Goal: Task Accomplishment & Management: Manage account settings

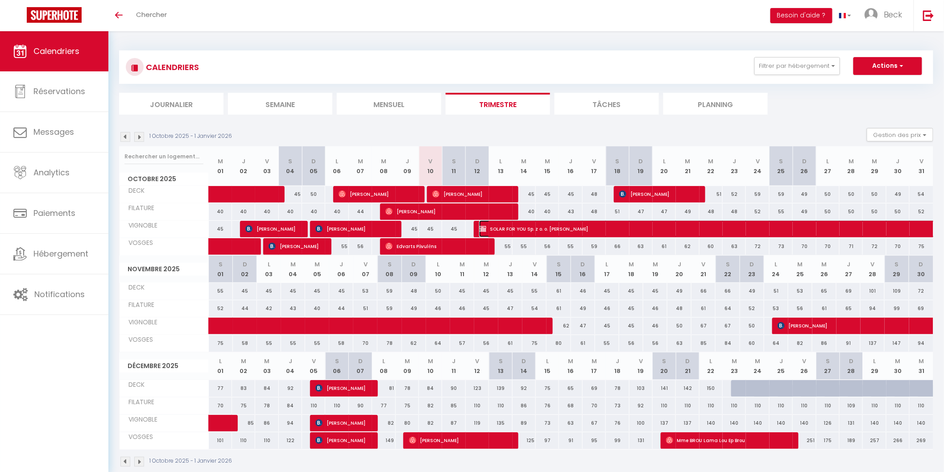
click at [501, 228] on span "SOLAR FOR YOU Sp. z o. o. Anna Martwitz" at bounding box center [828, 228] width 698 height 17
select select "KO"
select select "0"
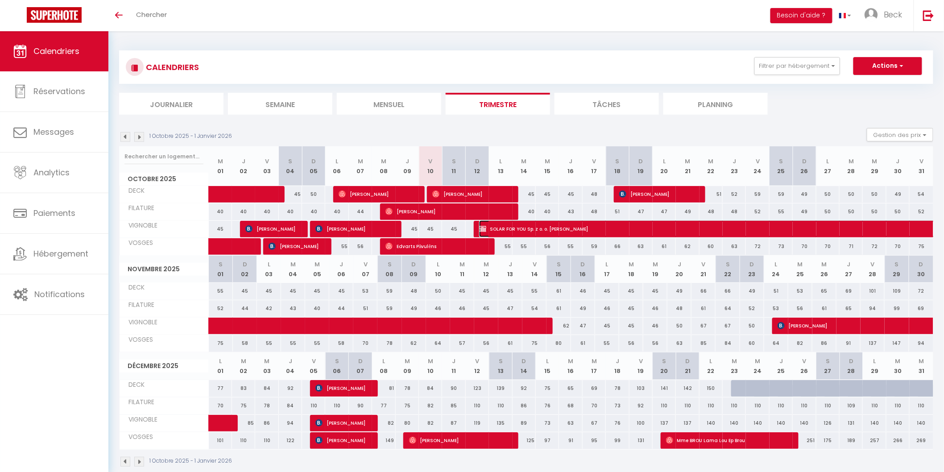
select select "1"
select select
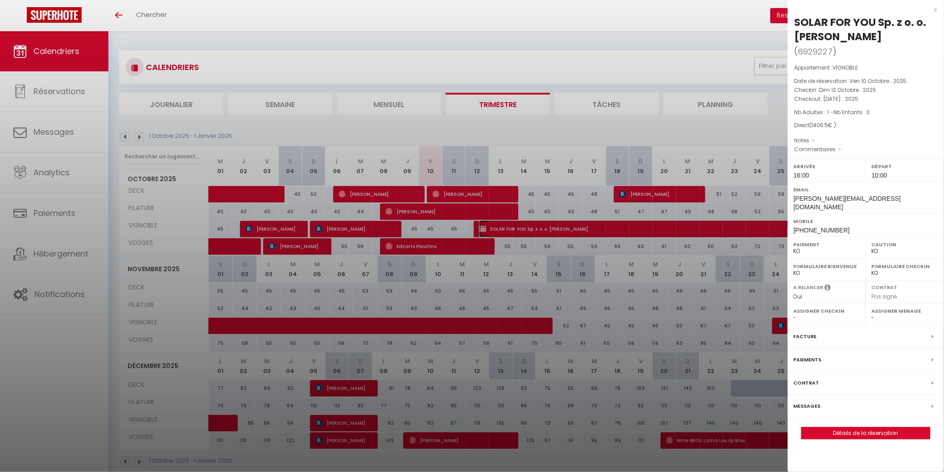
select select "21534"
click at [805, 402] on label "Messages" at bounding box center [807, 406] width 27 height 9
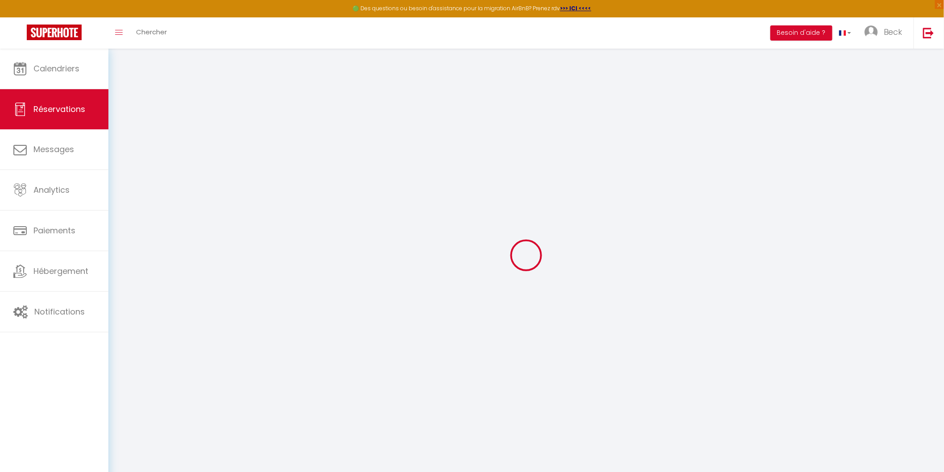
select select
checkbox input "false"
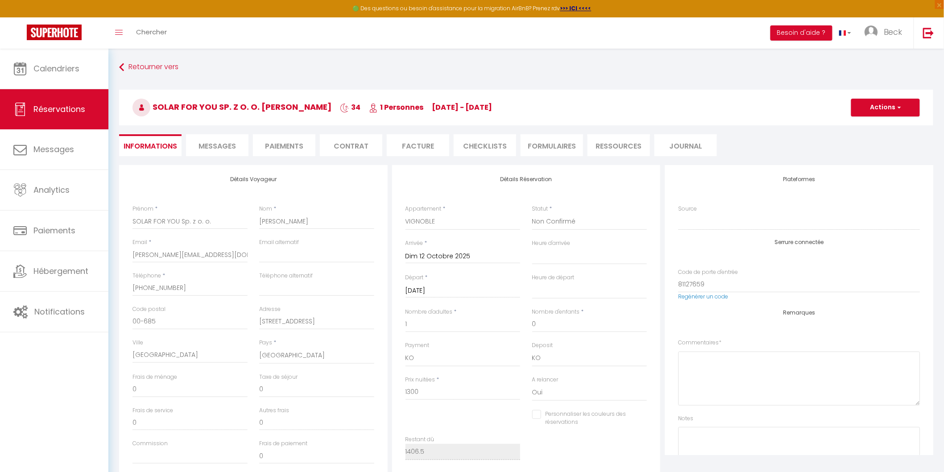
select select
checkbox input "false"
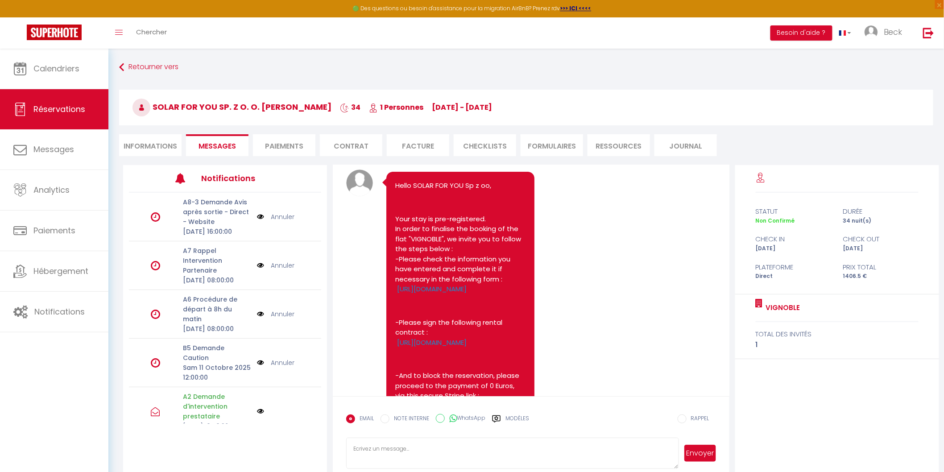
scroll to position [17, 0]
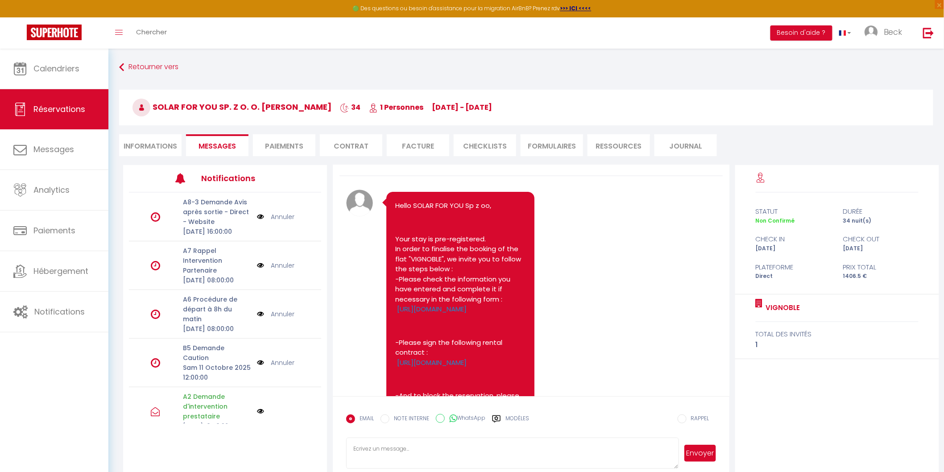
click at [149, 145] on li "Informations" at bounding box center [150, 145] width 62 height 22
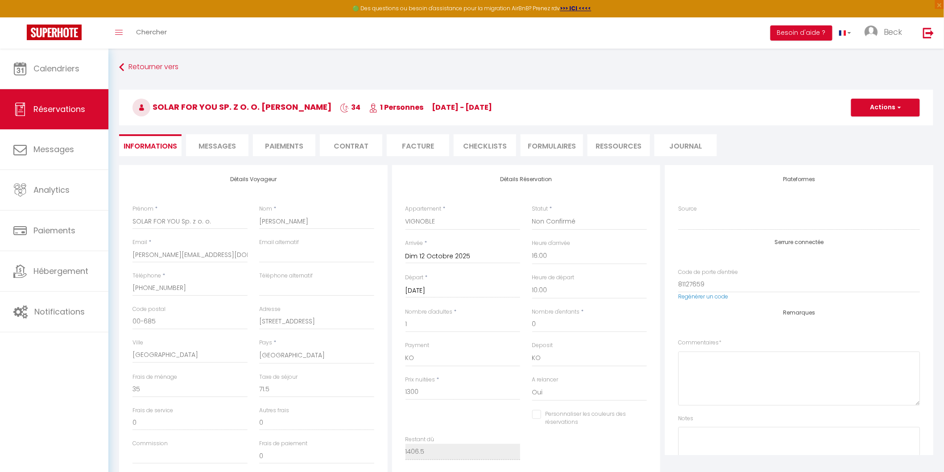
checkbox input "false"
click at [222, 143] on span "Messages" at bounding box center [217, 146] width 37 height 10
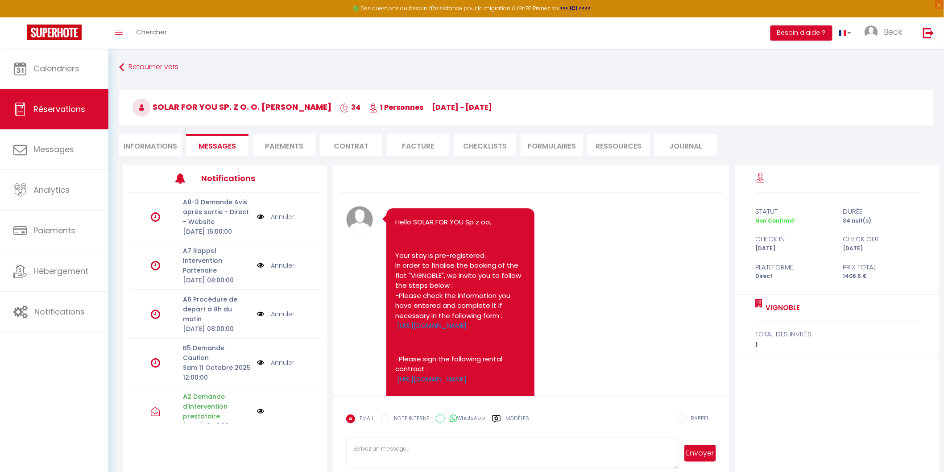
click at [146, 144] on li "Informations" at bounding box center [150, 145] width 62 height 22
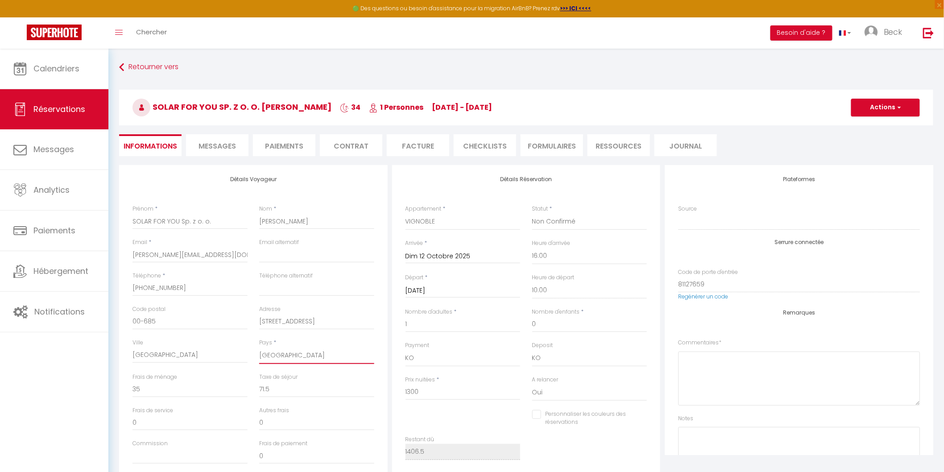
drag, startPoint x: 272, startPoint y: 355, endPoint x: 281, endPoint y: 355, distance: 8.9
click at [272, 355] on select "France Portugal Afghanistan Albania Algeria American Samoa Andorra Angola Angui…" at bounding box center [316, 355] width 115 height 17
checkbox input "false"
select select "FR"
click at [259, 347] on select "France Portugal Afghanistan Albania Algeria American Samoa Andorra Angola Angui…" at bounding box center [316, 355] width 115 height 17
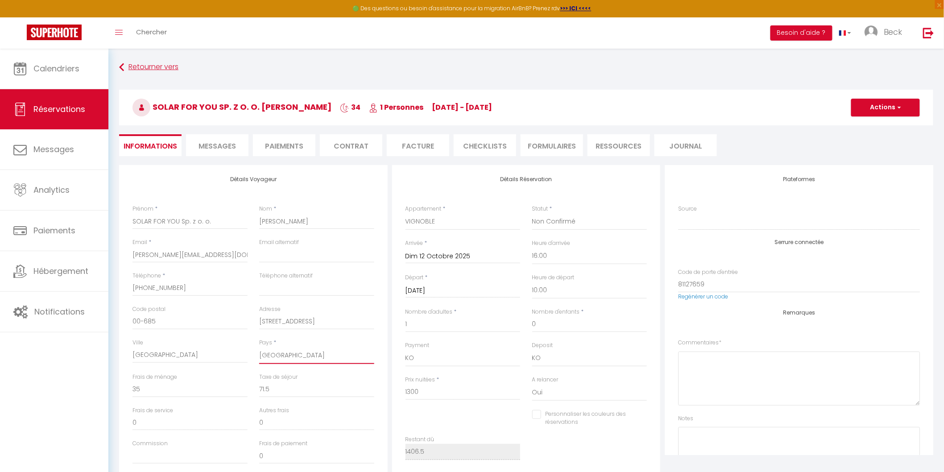
checkbox input "false"
click at [891, 108] on button "Actions" at bounding box center [886, 108] width 69 height 18
click at [868, 127] on link "Enregistrer" at bounding box center [877, 127] width 71 height 12
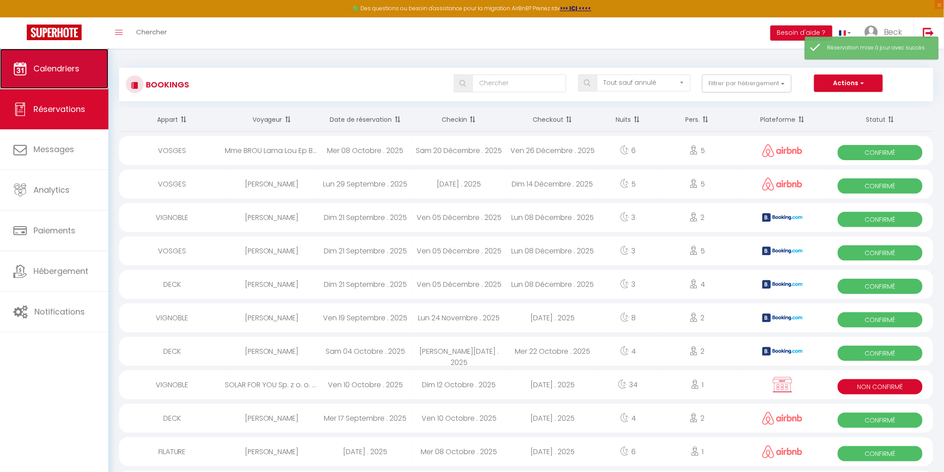
click at [51, 72] on span "Calendriers" at bounding box center [56, 68] width 46 height 11
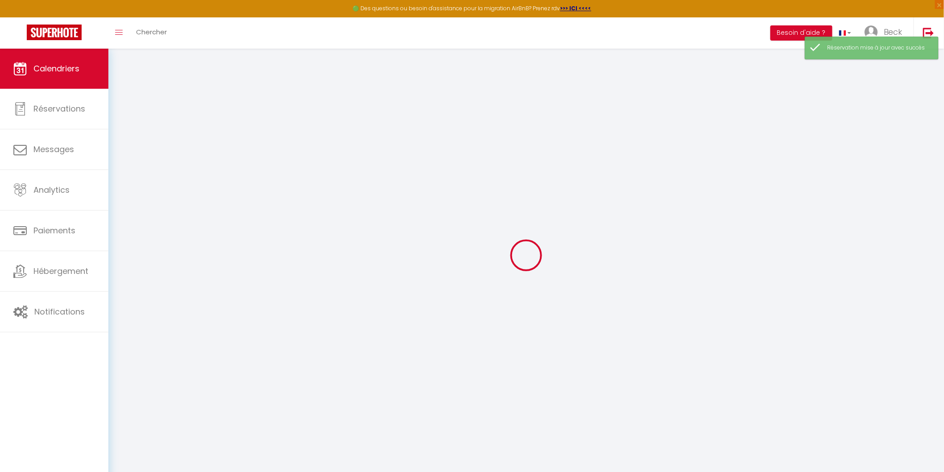
select select
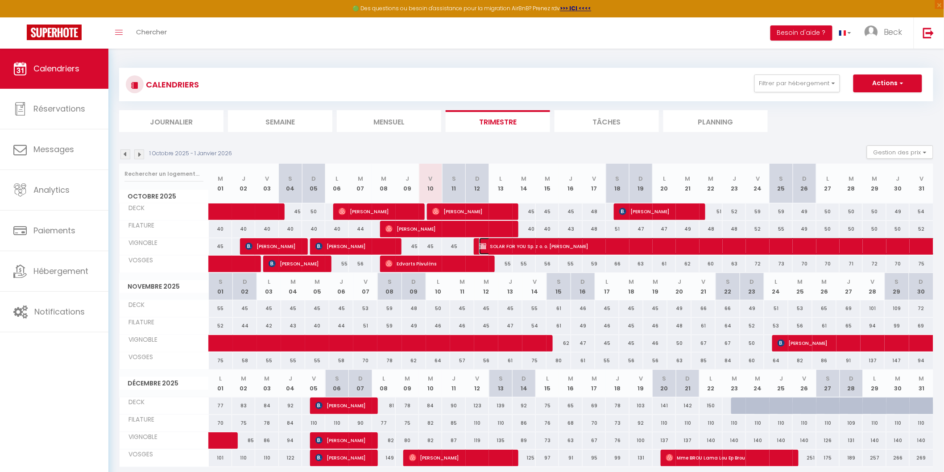
click at [560, 245] on span "SOLAR FOR YOU Sp. z o. o. Anna Martwitz" at bounding box center [828, 246] width 698 height 17
select select "KO"
select select "0"
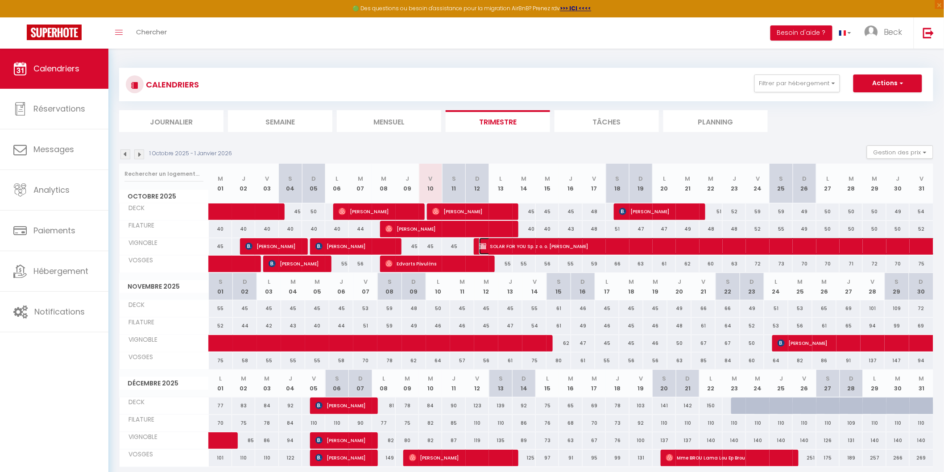
select select "1"
select select
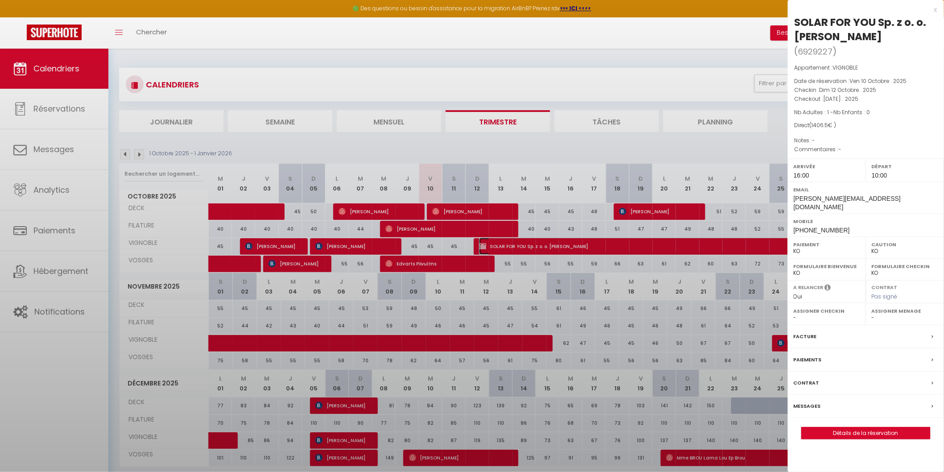
select select "21534"
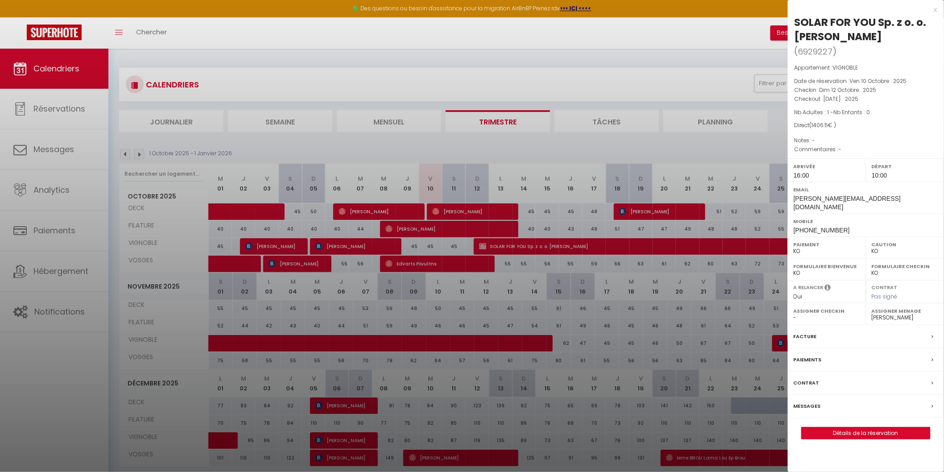
click at [803, 402] on label "Messages" at bounding box center [807, 406] width 27 height 9
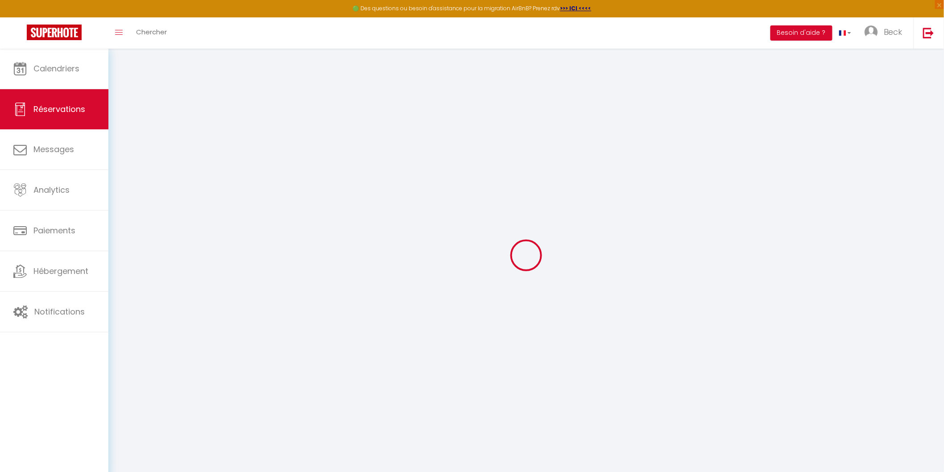
select select
checkbox input "false"
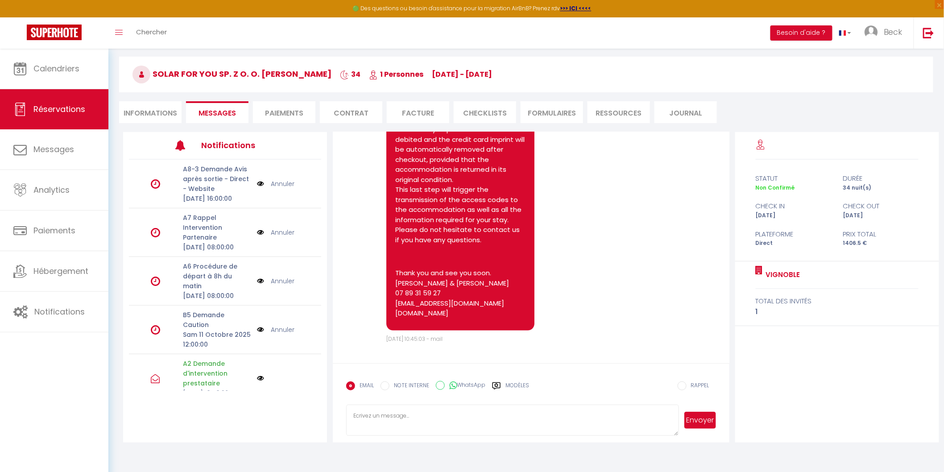
scroll to position [48, 0]
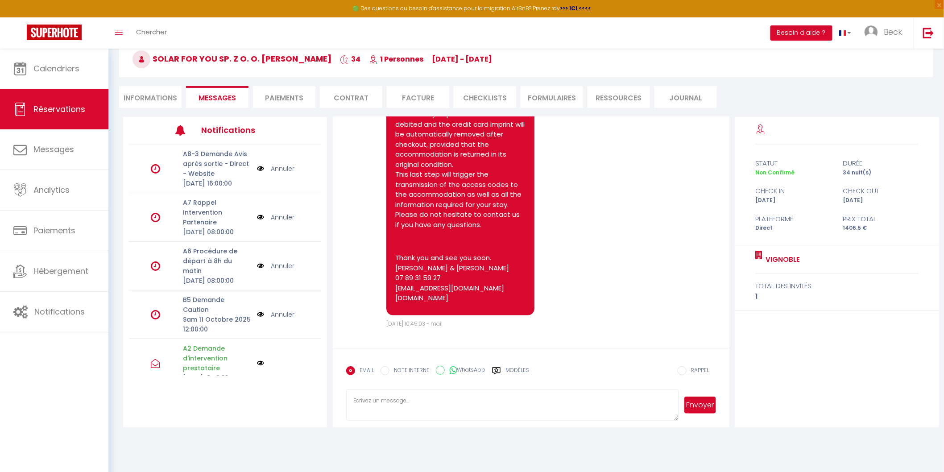
click at [499, 368] on icon at bounding box center [496, 370] width 9 height 9
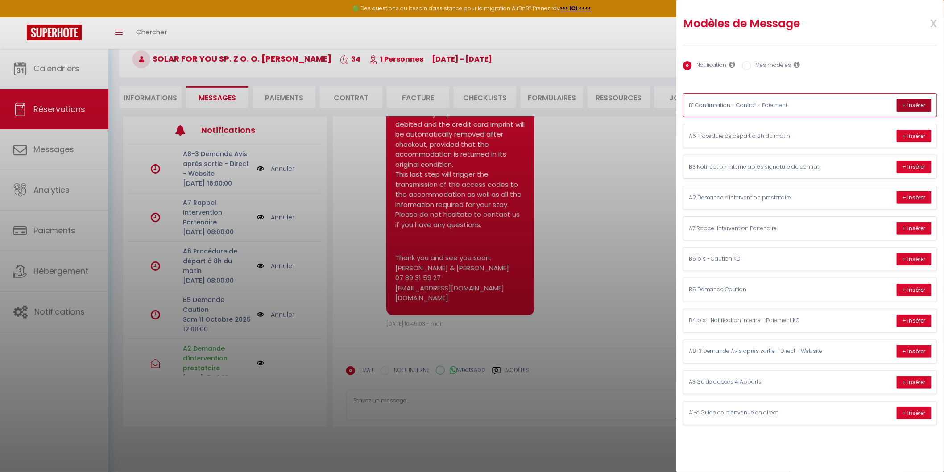
click at [921, 103] on button "+ Insérer" at bounding box center [914, 105] width 35 height 12
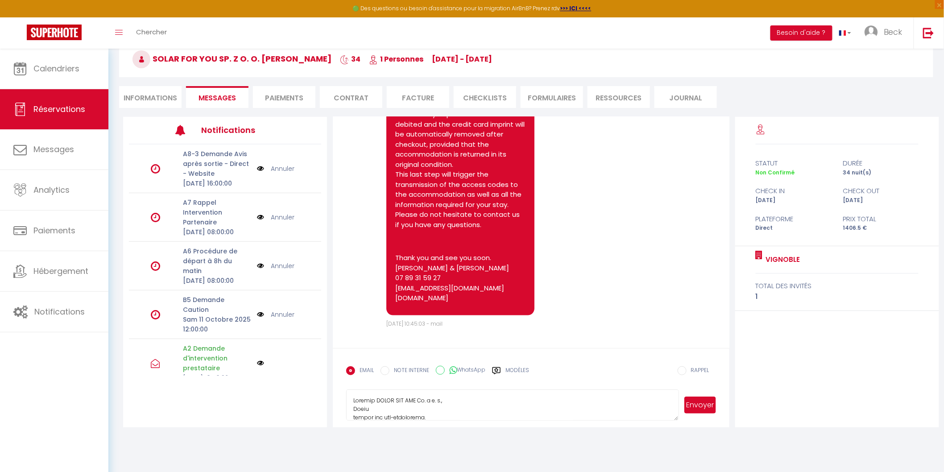
click at [459, 403] on textarea at bounding box center [512, 405] width 333 height 31
type textarea "Bonjour Anna, Suite à votre message et à l'attestation du virement, nous avons …"
click at [406, 411] on textarea "Bonjour Anna, Suite à votre message et à l'attestation du virement, nous avons …" at bounding box center [512, 405] width 333 height 31
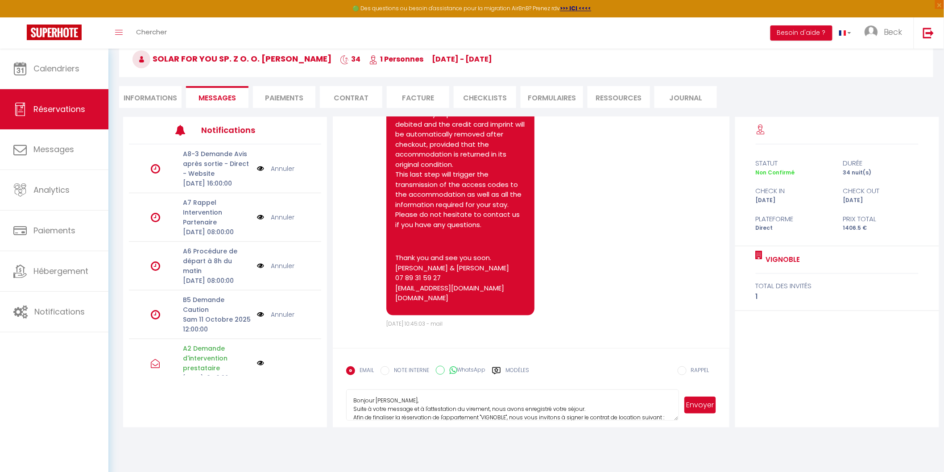
drag, startPoint x: 417, startPoint y: 411, endPoint x: 312, endPoint y: 355, distance: 118.4
click at [312, 355] on div "Notifications A8-3 Demande Avis après sortie - Direct - Website Sam 15 Novembre…" at bounding box center [531, 272] width 816 height 311
click at [497, 370] on icon at bounding box center [497, 370] width 8 height 7
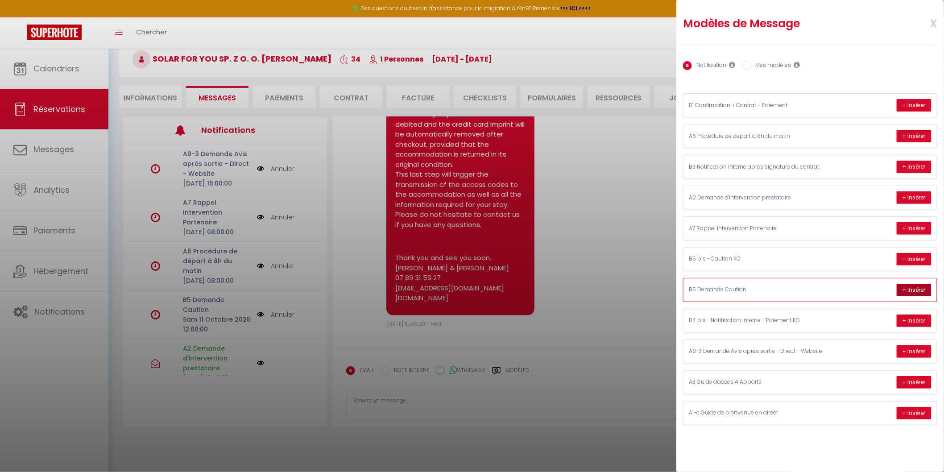
click at [915, 289] on button "+ Insérer" at bounding box center [914, 290] width 35 height 12
type textarea "Bonjour SOLAR FOR YOU Sp. z o. o., Vous êtes à la veille de votre séjour à Gueb…"
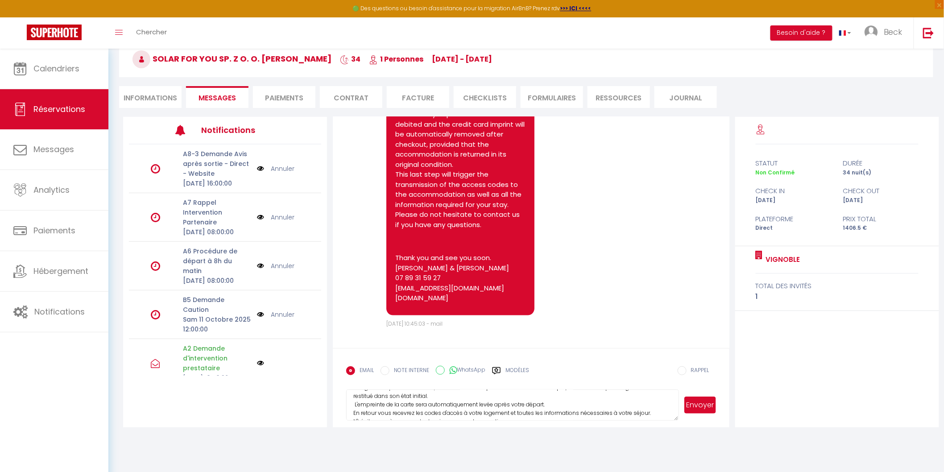
scroll to position [151, 0]
drag, startPoint x: 350, startPoint y: 397, endPoint x: 460, endPoint y: 432, distance: 115.0
click at [460, 432] on div "Retourner vers SOLAR FOR YOU Sp. z o. o. Anna Martwitz 34 1 Personnes di 12 Oct…" at bounding box center [526, 219] width 836 height 438
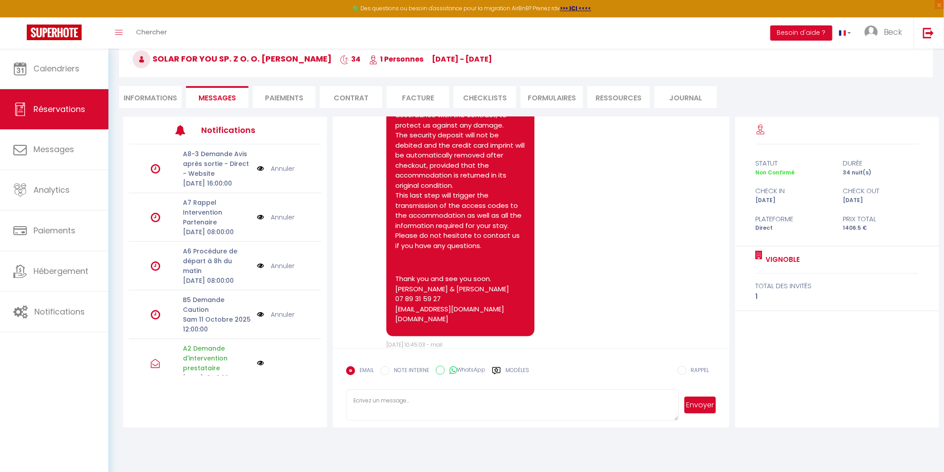
scroll to position [215, 0]
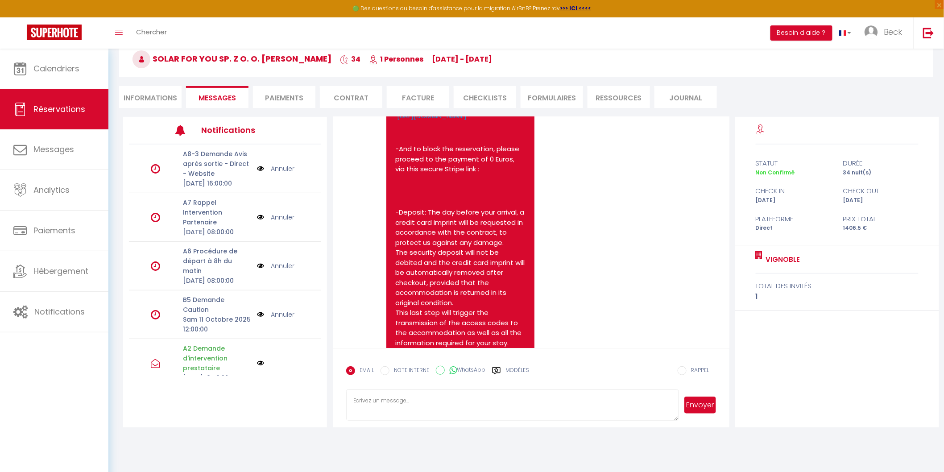
click at [140, 97] on li "Informations" at bounding box center [150, 97] width 62 height 22
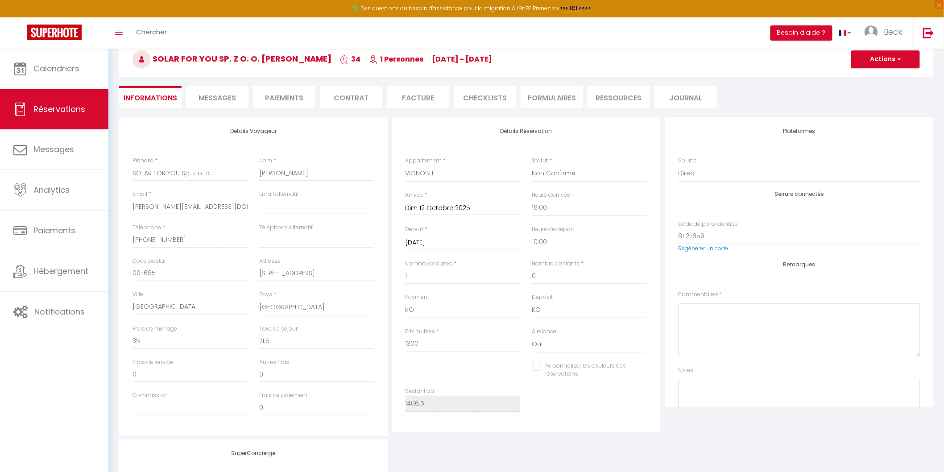
checkbox input "false"
drag, startPoint x: 133, startPoint y: 171, endPoint x: 220, endPoint y: 171, distance: 87.9
click at [220, 171] on input "SOLAR FOR YOU Sp. z o. o." at bounding box center [190, 173] width 115 height 16
checkbox input "false"
drag, startPoint x: 304, startPoint y: 174, endPoint x: 252, endPoint y: 168, distance: 52.1
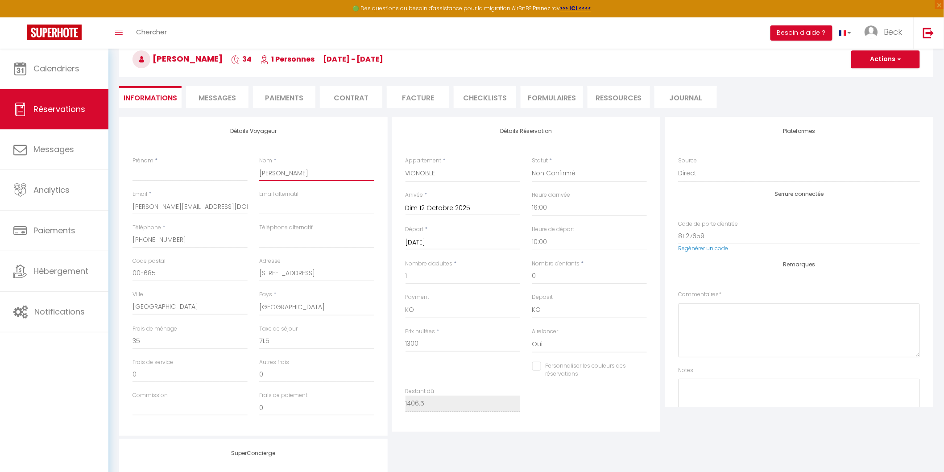
click at [252, 168] on div "Prénom * Nom * Anna Martwitz" at bounding box center [254, 173] width 254 height 33
checkbox input "false"
click at [140, 175] on input "Prénom" at bounding box center [190, 173] width 115 height 16
paste input "[PERSON_NAME]"
type input "[PERSON_NAME]"
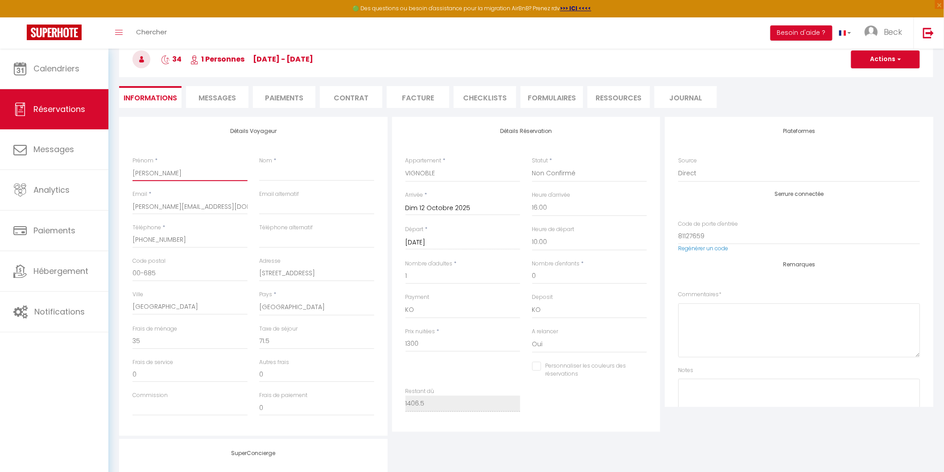
checkbox input "false"
type input "[PERSON_NAME]"
click at [275, 177] on input "Nom" at bounding box center [316, 173] width 115 height 16
paste input "SOLAR FOR YOU Sp. z o. o."
type input "SOLAR FOR YOU Sp. z o. o."
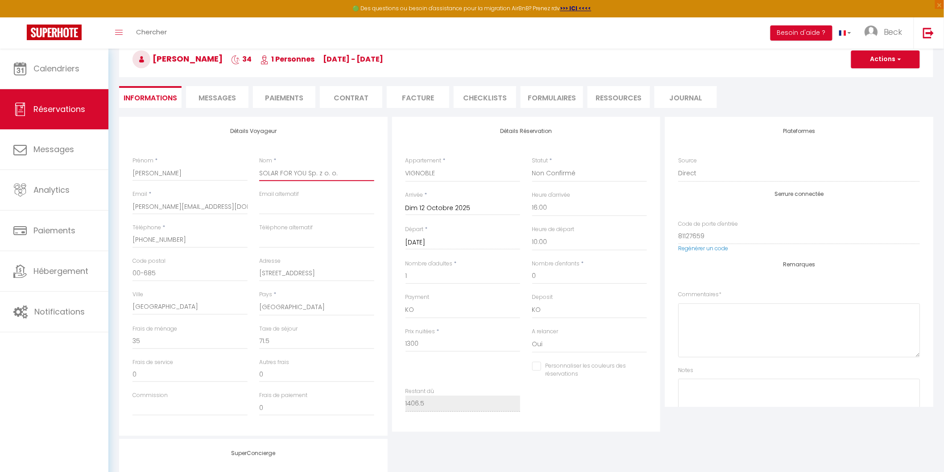
checkbox input "false"
click at [351, 171] on input "SOLAR FOR YOU Sp. z o. o." at bounding box center [316, 173] width 115 height 16
type input "SOLAR FOR YOU Sp. z o. o."
click at [333, 199] on input "email" at bounding box center [316, 207] width 115 height 16
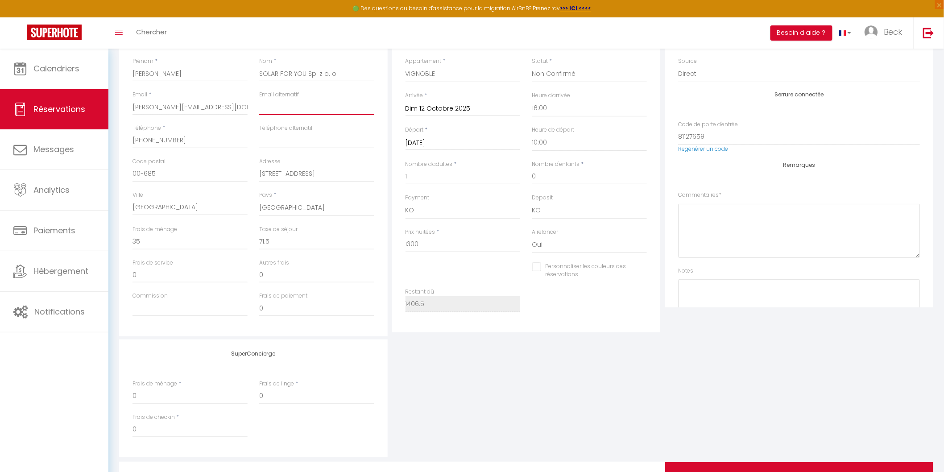
checkbox input "false"
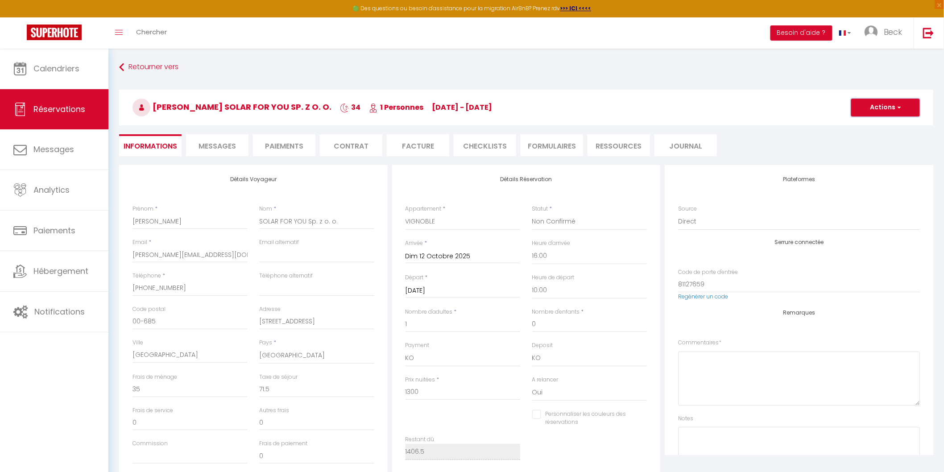
click at [881, 105] on button "Actions" at bounding box center [886, 108] width 69 height 18
click at [865, 127] on link "Enregistrer" at bounding box center [877, 127] width 71 height 12
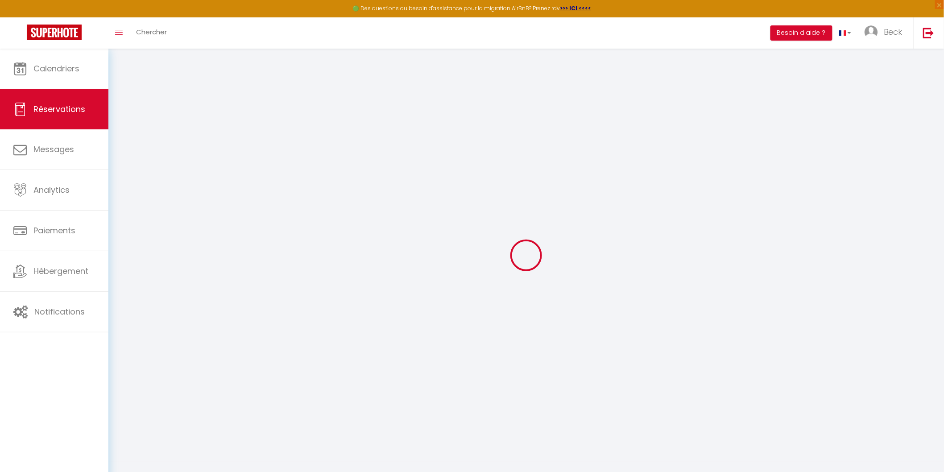
select select "not_cancelled"
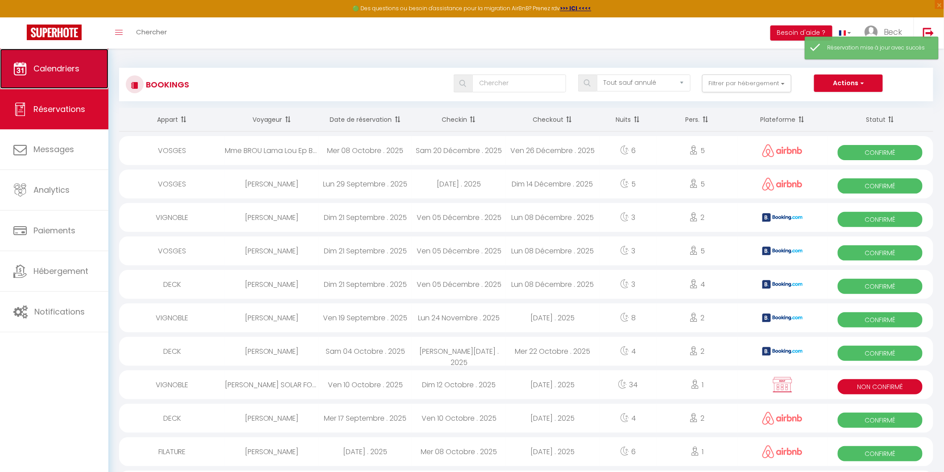
click at [59, 69] on span "Calendriers" at bounding box center [56, 68] width 46 height 11
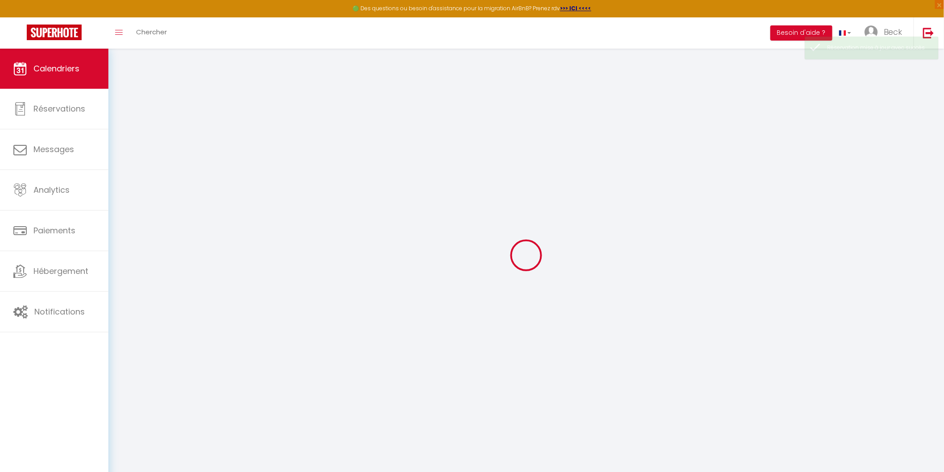
select select
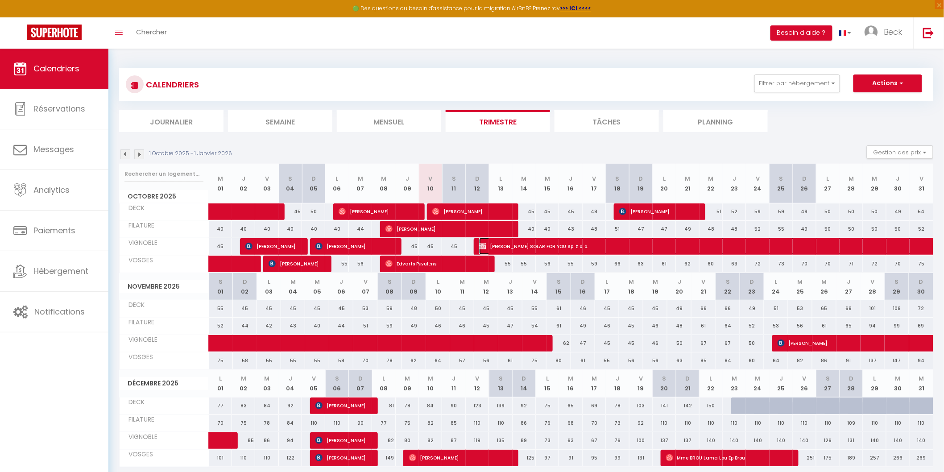
click at [563, 241] on span "[PERSON_NAME] SOLAR FOR YOU Sp. z o. o." at bounding box center [828, 246] width 698 height 17
select select "KO"
select select "0"
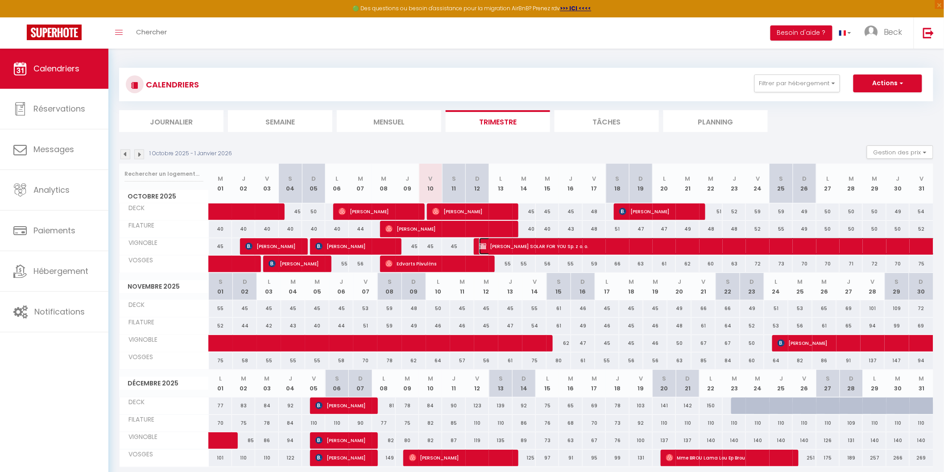
select select "1"
select select
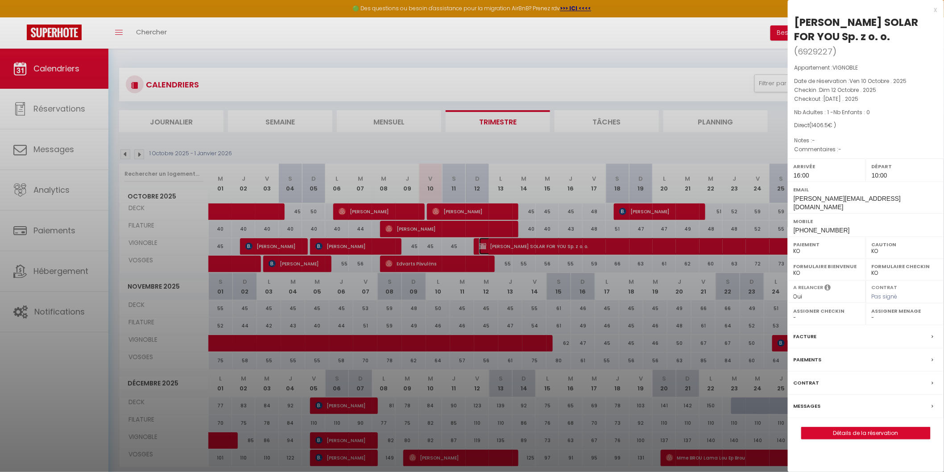
select select "21534"
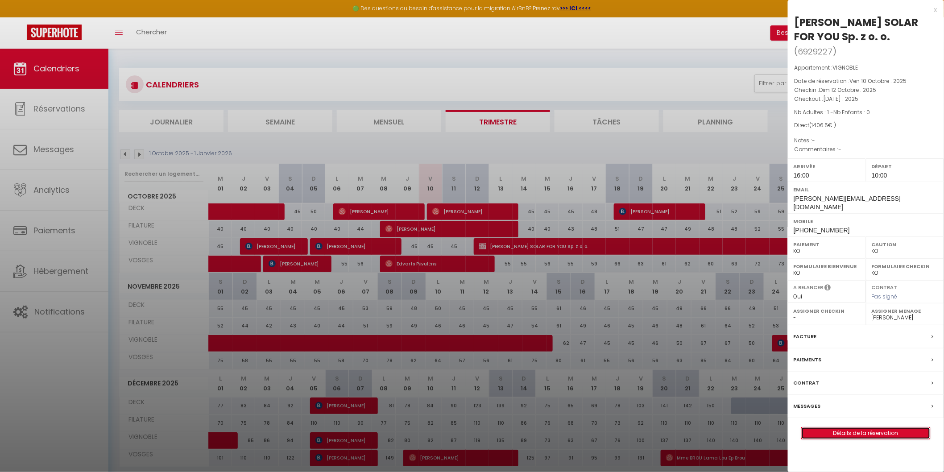
click at [869, 428] on link "Détails de la réservation" at bounding box center [866, 434] width 129 height 12
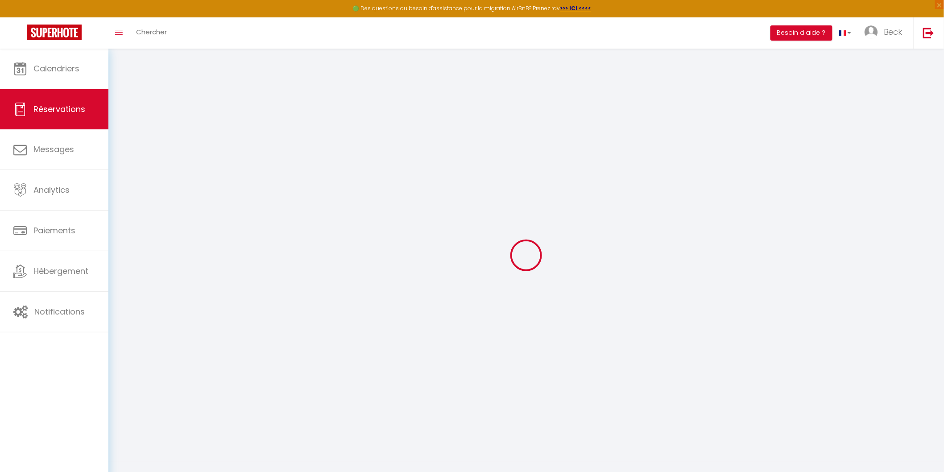
select select
checkbox input "false"
select select
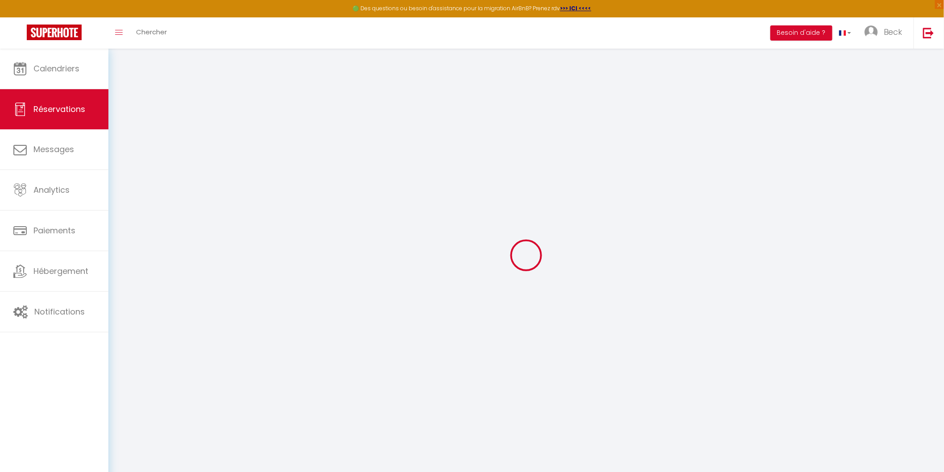
checkbox input "false"
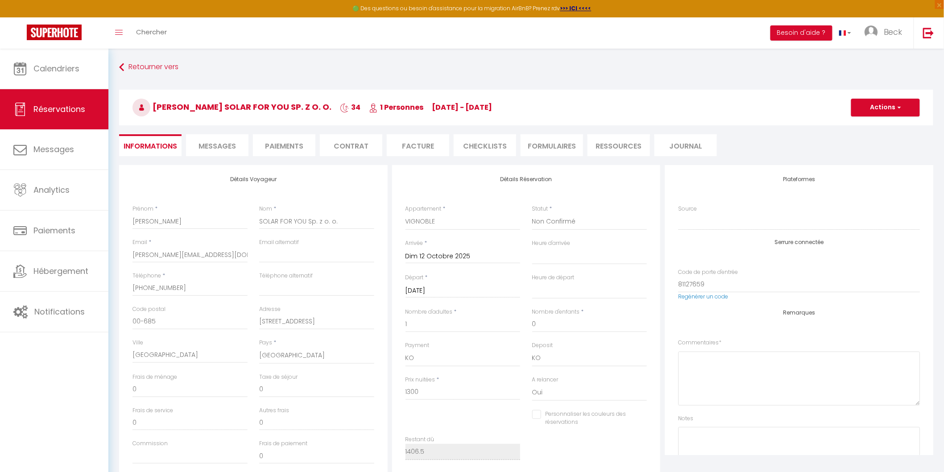
select select
checkbox input "false"
type input "35"
type input "71.5"
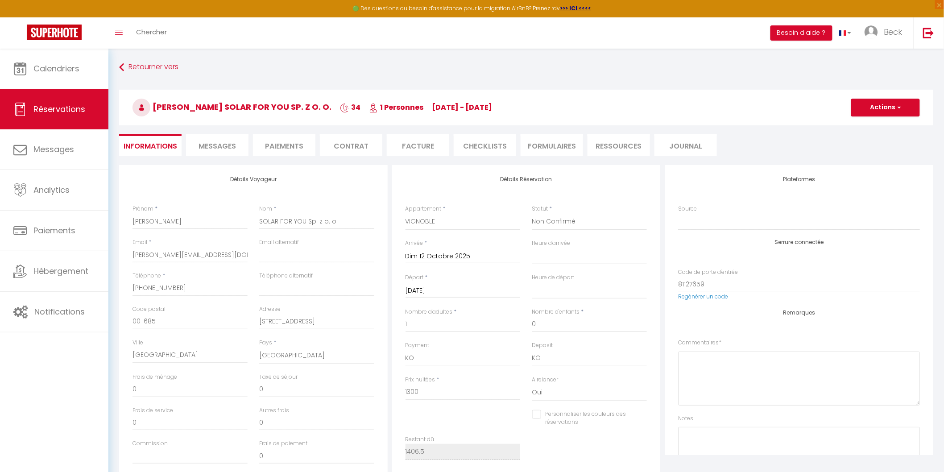
select select
checkbox input "false"
select select "16:00"
select select "10:00"
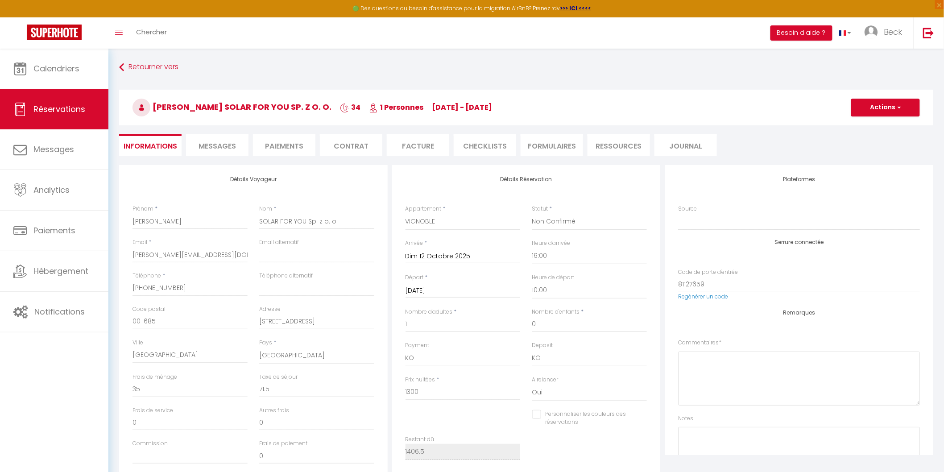
click at [422, 146] on li "Facture" at bounding box center [418, 145] width 62 height 22
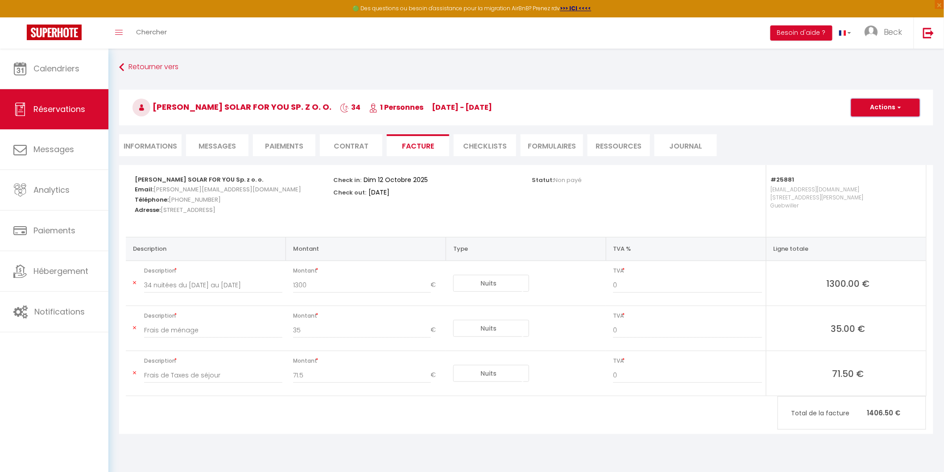
click at [896, 106] on button "Actions" at bounding box center [886, 108] width 69 height 18
click at [863, 136] on link "Aperçu et éditer" at bounding box center [879, 139] width 75 height 12
click at [209, 146] on span "Messages" at bounding box center [217, 146] width 37 height 10
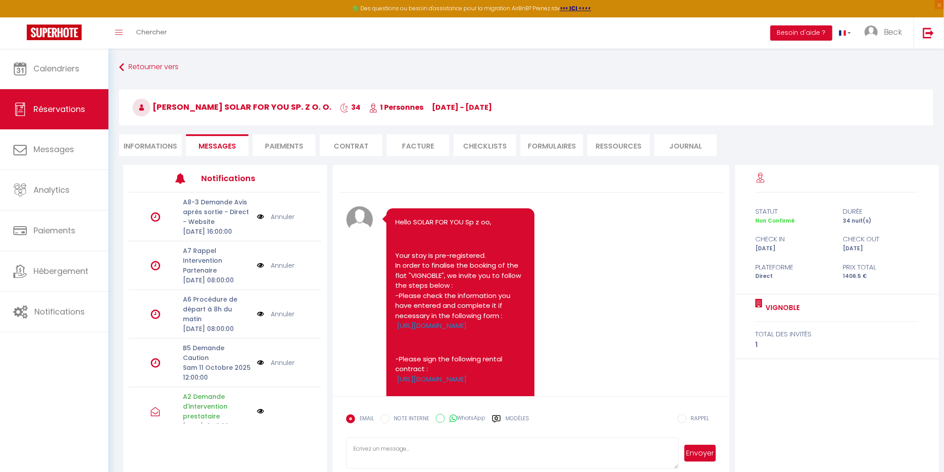
click at [381, 443] on textarea at bounding box center [512, 453] width 333 height 31
paste textarea "Bonjour Anna, Suite à votre message et à l'attestation du virement, nous avons …"
click at [607, 454] on textarea "Bonjour Anna, Suite à votre message et à l'attestation du virement, nous avons …" at bounding box center [512, 453] width 333 height 31
type textarea "Bonjour Anna, Suite à votre message et à l'attestation du virement, nous avons …"
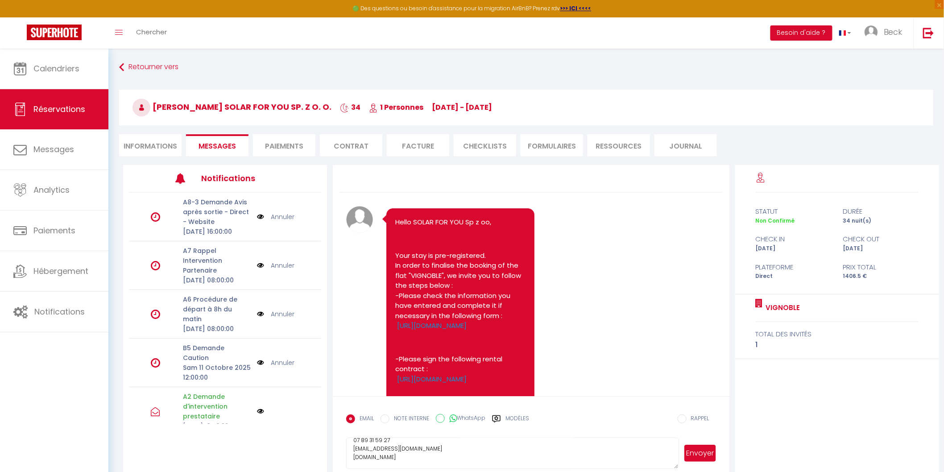
click at [702, 452] on button "Envoyer" at bounding box center [700, 453] width 31 height 17
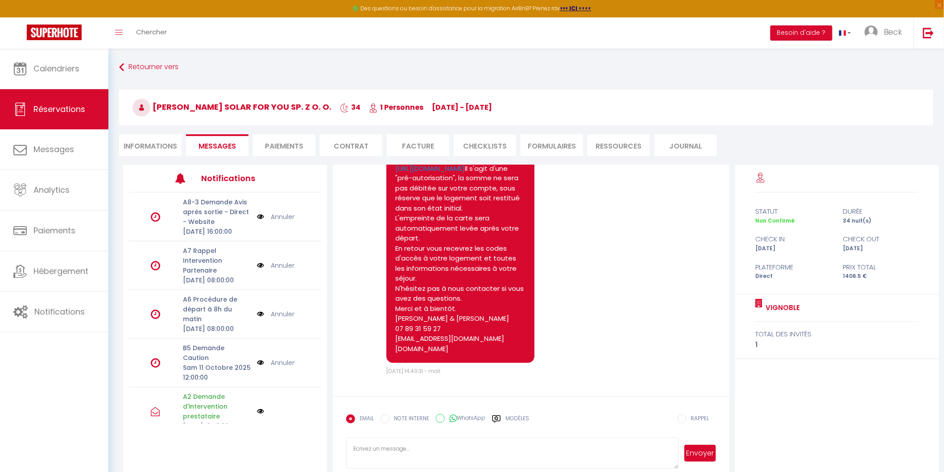
scroll to position [656, 0]
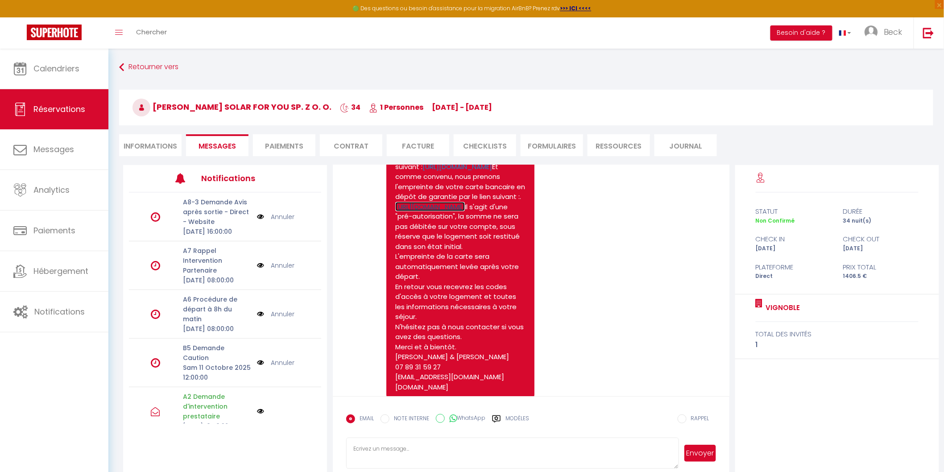
click at [465, 212] on link "[URL][DOMAIN_NAME]" at bounding box center [430, 206] width 70 height 9
click at [463, 171] on link "[URL][DOMAIN_NAME]" at bounding box center [458, 166] width 70 height 9
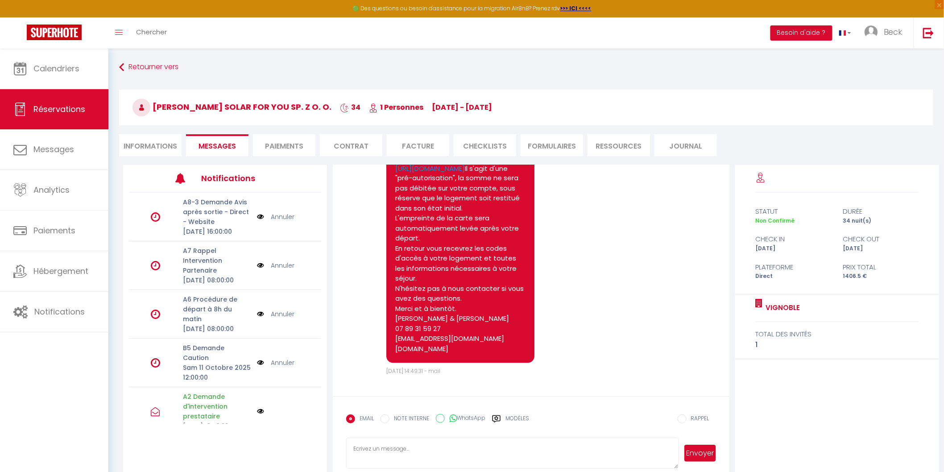
scroll to position [804, 0]
click at [154, 146] on li "Informations" at bounding box center [150, 145] width 62 height 22
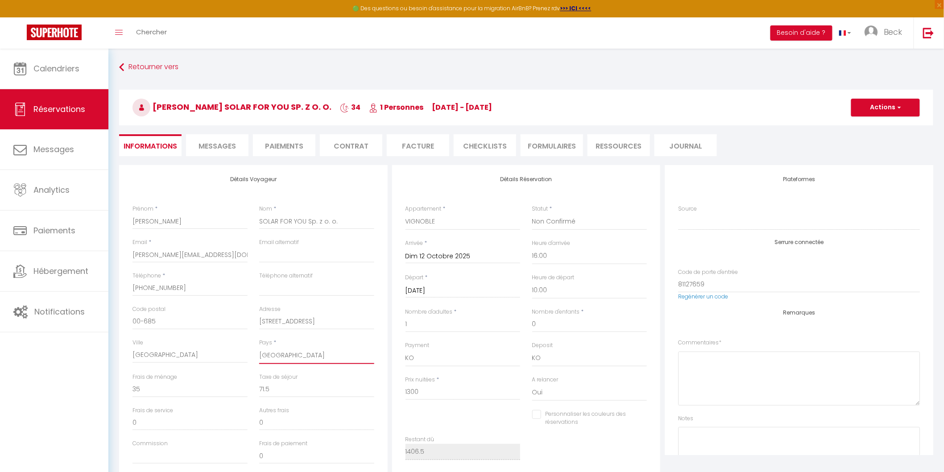
click at [274, 354] on select "France Portugal Afghanistan Albania Algeria American Samoa Andorra Angola Angui…" at bounding box center [316, 355] width 115 height 17
select select "PL"
click at [259, 347] on select "France Portugal Afghanistan Albania Algeria American Samoa Andorra Angola Angui…" at bounding box center [316, 355] width 115 height 17
click at [899, 107] on span "button" at bounding box center [898, 108] width 5 height 8
checkbox input "false"
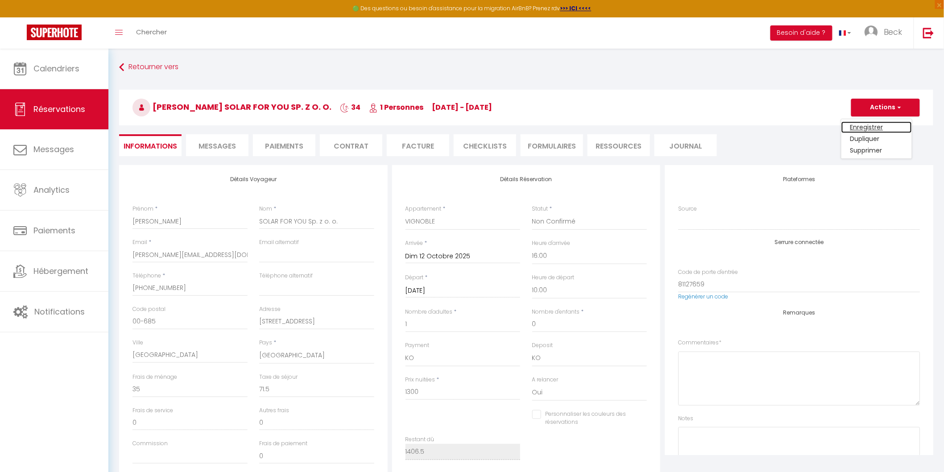
click at [866, 125] on link "Enregistrer" at bounding box center [877, 127] width 71 height 12
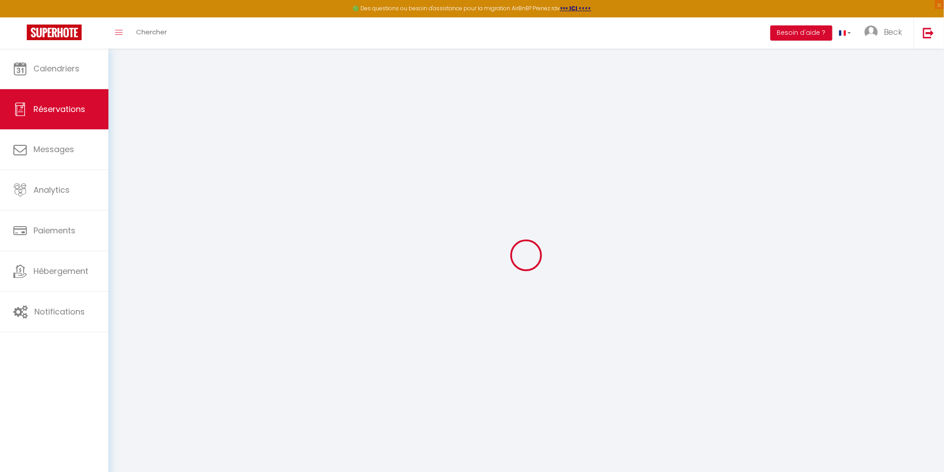
select select "not_cancelled"
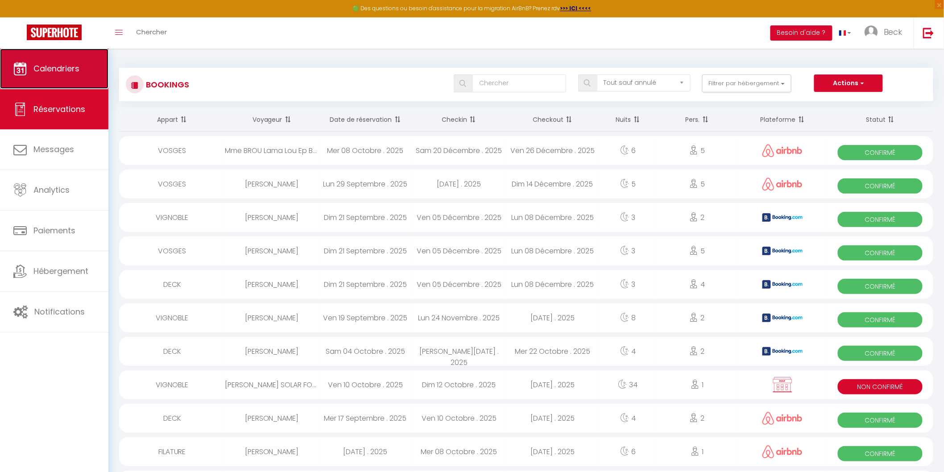
click at [57, 64] on span "Calendriers" at bounding box center [56, 68] width 46 height 11
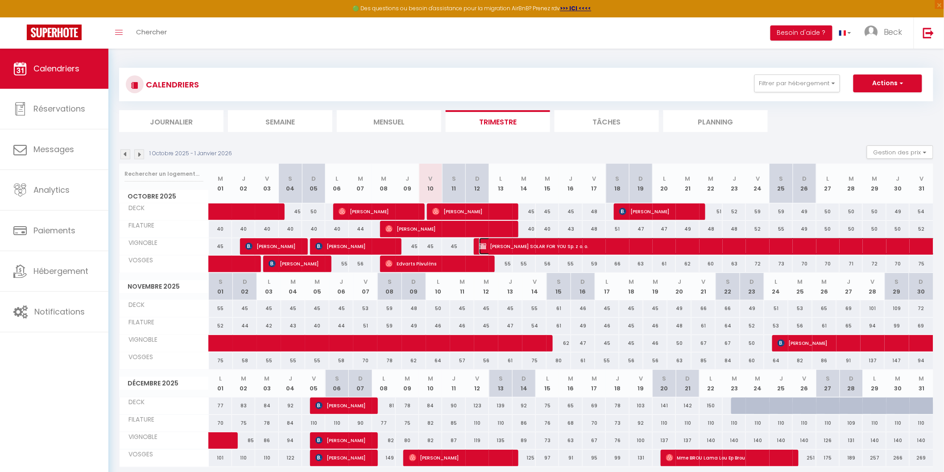
click at [550, 245] on span "[PERSON_NAME] SOLAR FOR YOU Sp. z o. o." at bounding box center [828, 246] width 698 height 17
select select "KO"
select select "0"
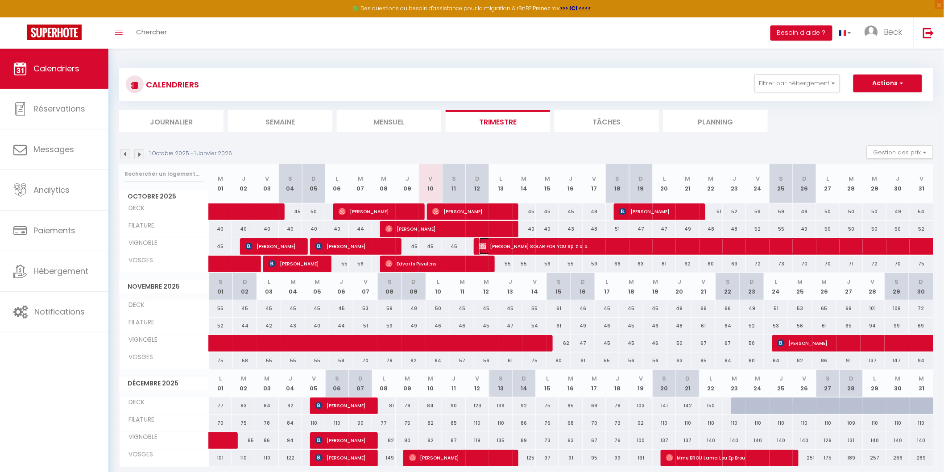
select select "1"
select select
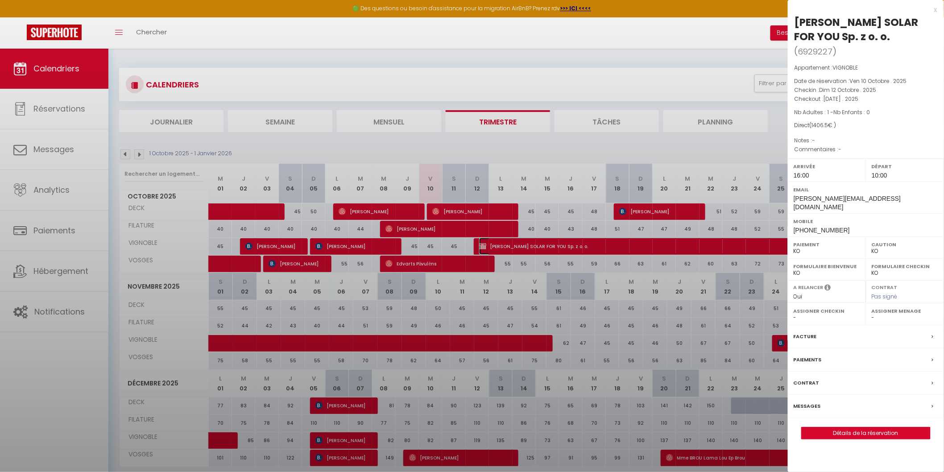
select select "21534"
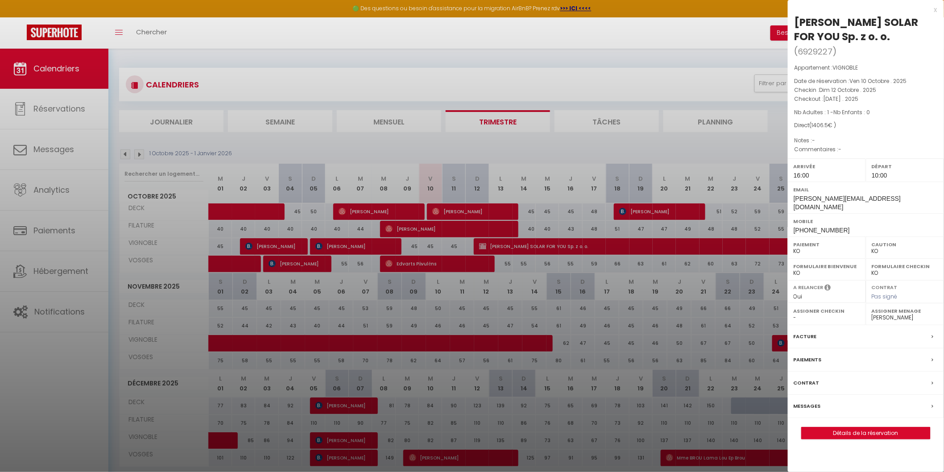
click at [803, 332] on label "Facture" at bounding box center [805, 336] width 23 height 9
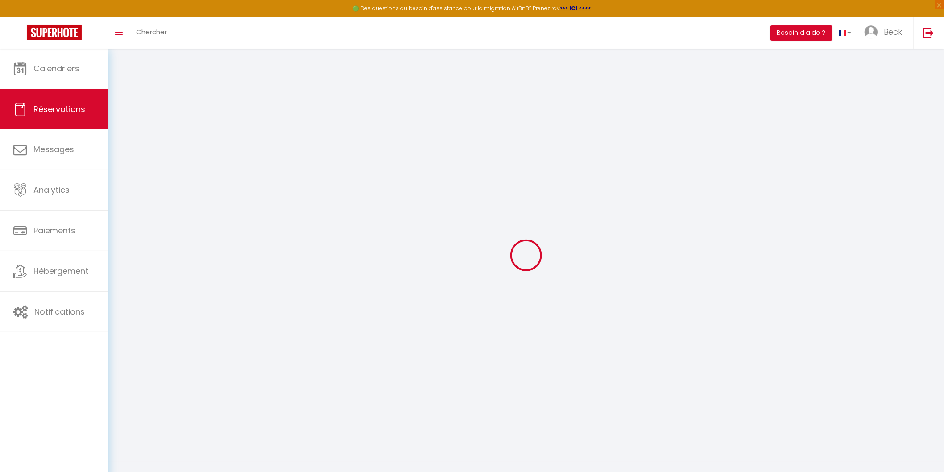
type input "[PERSON_NAME]"
type input "SOLAR FOR YOU Sp. z o. o."
type input "[PERSON_NAME][EMAIL_ADDRESS][DOMAIN_NAME]"
type input "[PHONE_NUMBER]"
type input "00-685"
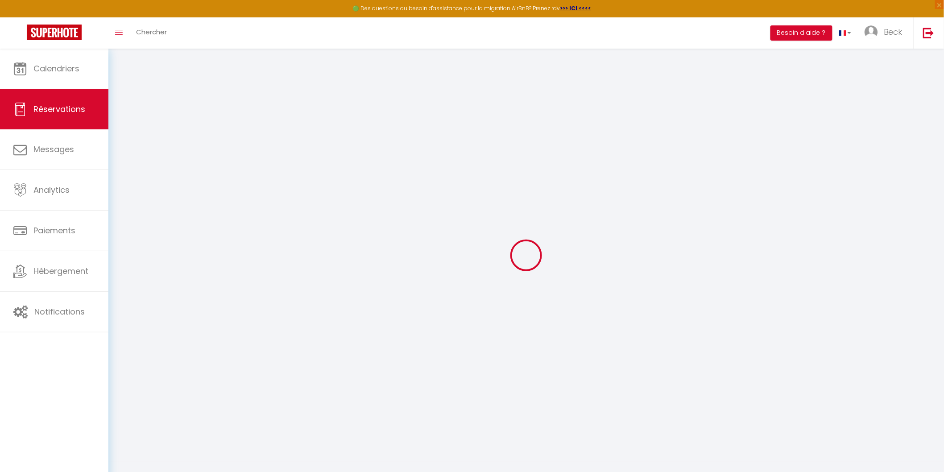
type input "[STREET_ADDRESS]"
type input "[GEOGRAPHIC_DATA]"
select select "PL"
select select "25881"
select select "2"
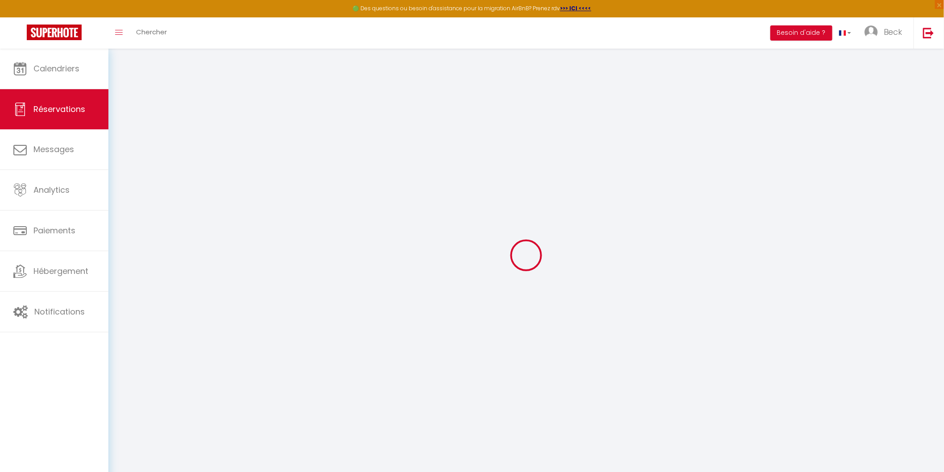
type input "Dim 12 Octobre 2025"
select select
type input "[DATE]"
select select
type input "1"
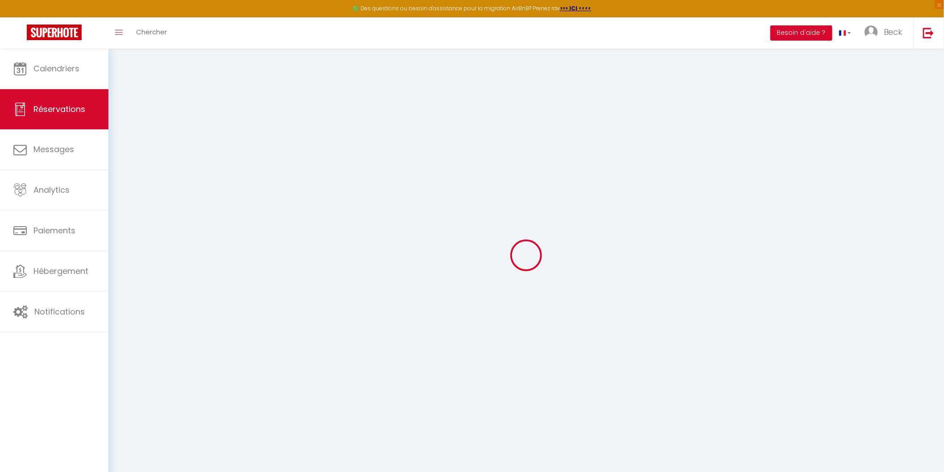
select select "10"
select select
type input "1300"
checkbox input "false"
type input "1406.5"
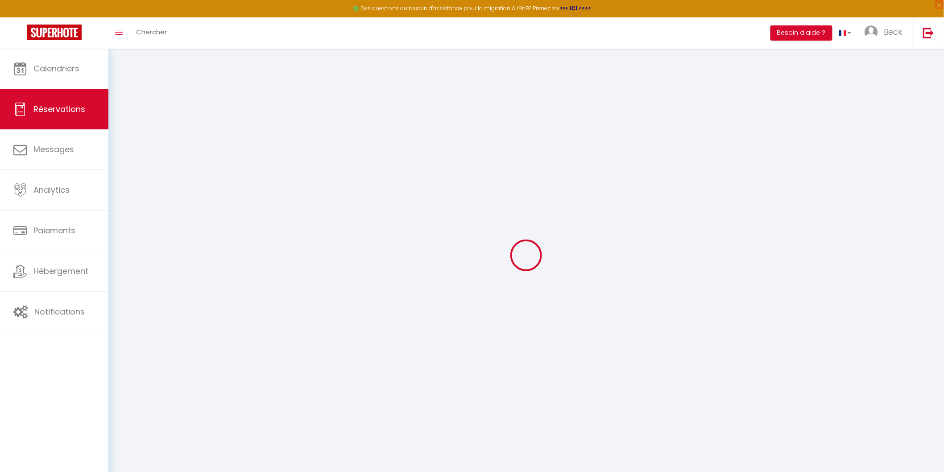
type input "0"
select select
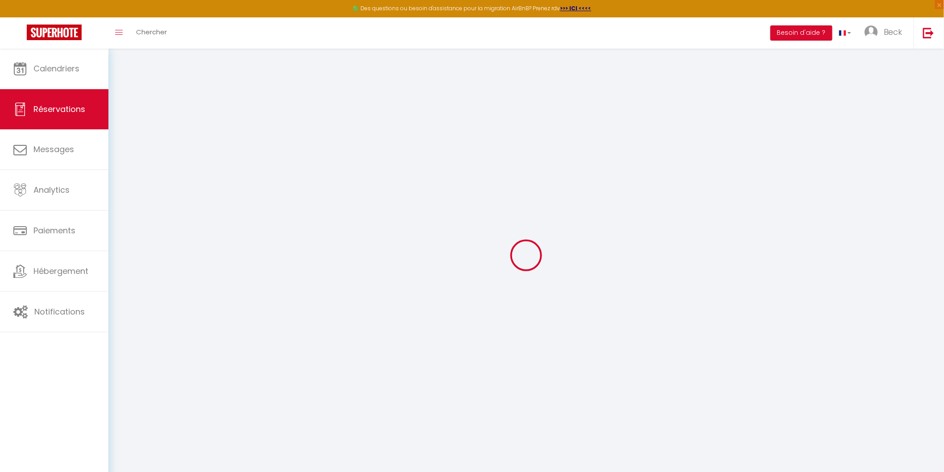
select select "14"
checkbox input "false"
select select
checkbox input "false"
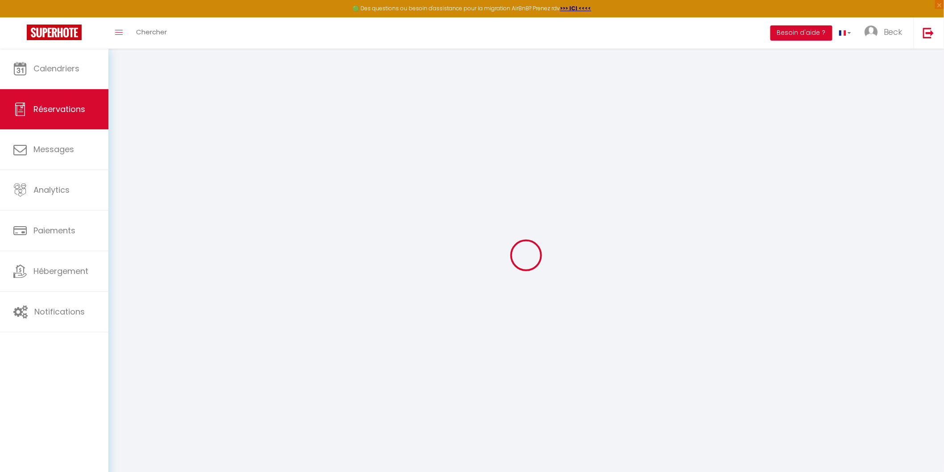
select select
checkbox input "false"
select select
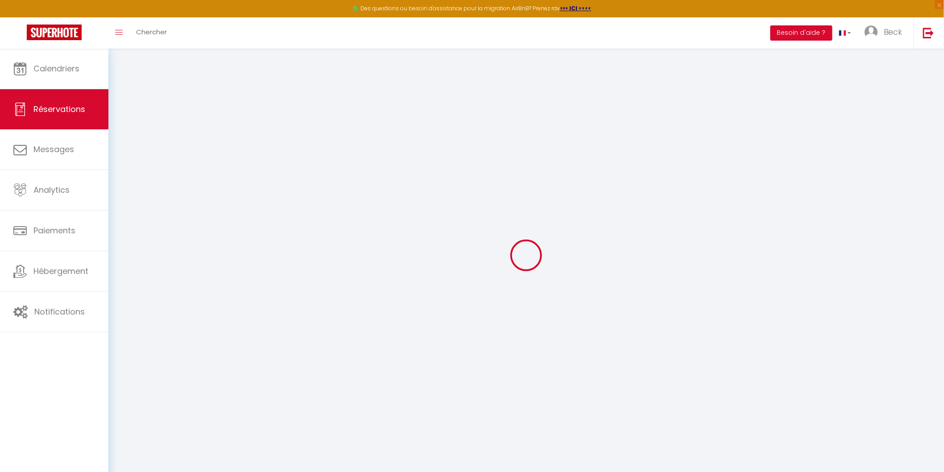
checkbox input "false"
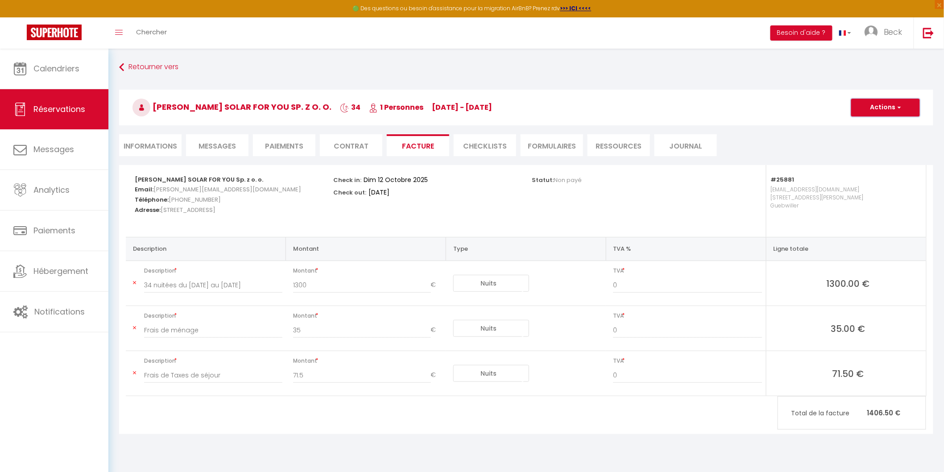
click at [898, 108] on span "button" at bounding box center [898, 108] width 5 height 8
click at [873, 137] on link "Aperçu et éditer" at bounding box center [879, 139] width 75 height 12
click at [141, 144] on li "Informations" at bounding box center [150, 145] width 62 height 22
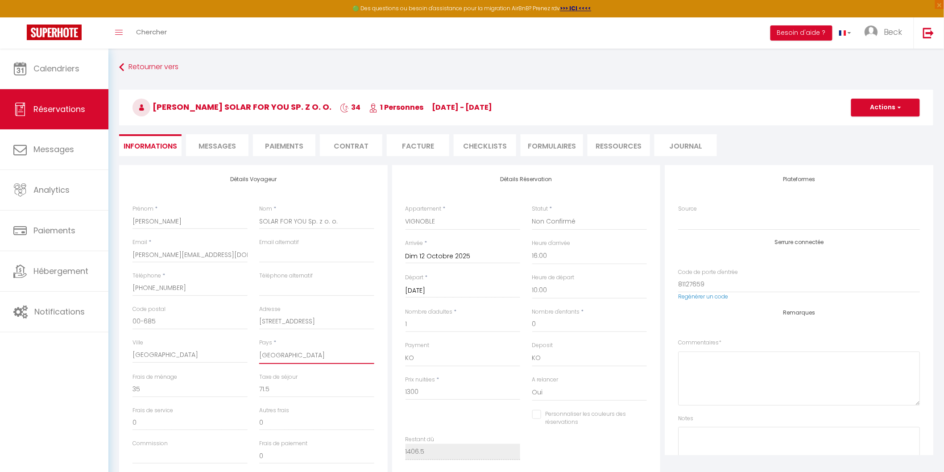
click at [280, 352] on select "France Portugal Afghanistan Albania Algeria American Samoa Andorra Angola Angui…" at bounding box center [316, 355] width 115 height 17
select select "FR"
click at [259, 347] on select "France Portugal Afghanistan Albania Algeria American Samoa Andorra Angola Angui…" at bounding box center [316, 355] width 115 height 17
checkbox input "false"
click at [899, 105] on span "button" at bounding box center [898, 108] width 5 height 8
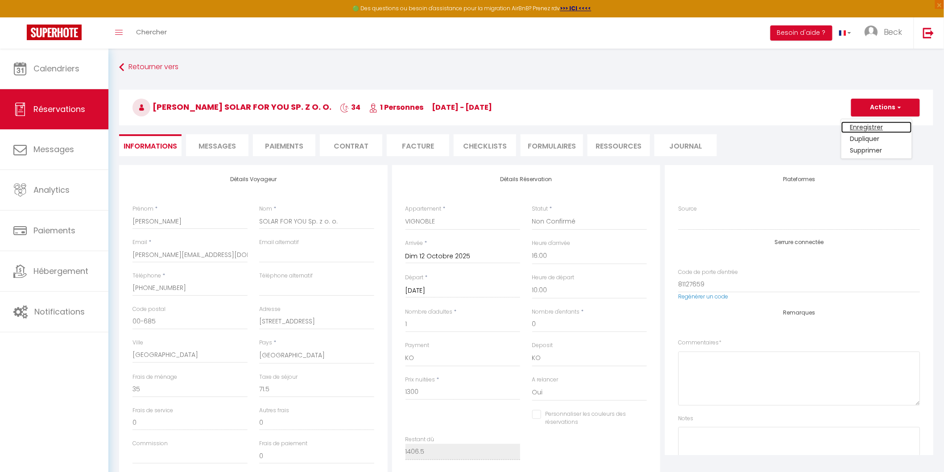
click at [867, 126] on link "Enregistrer" at bounding box center [877, 127] width 71 height 12
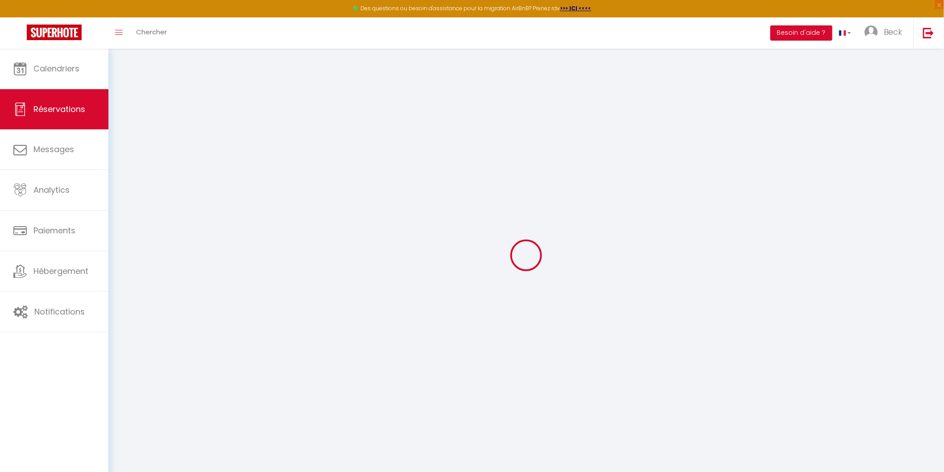
select select "not_cancelled"
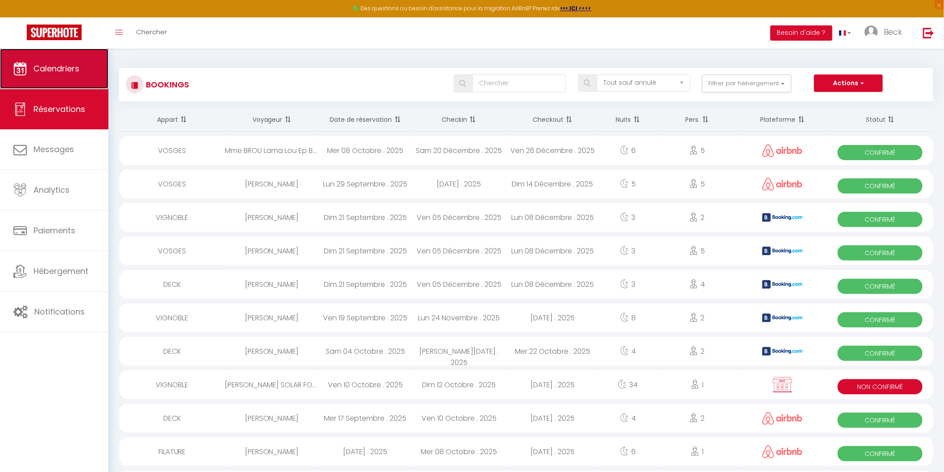
click at [56, 65] on span "Calendriers" at bounding box center [56, 68] width 46 height 11
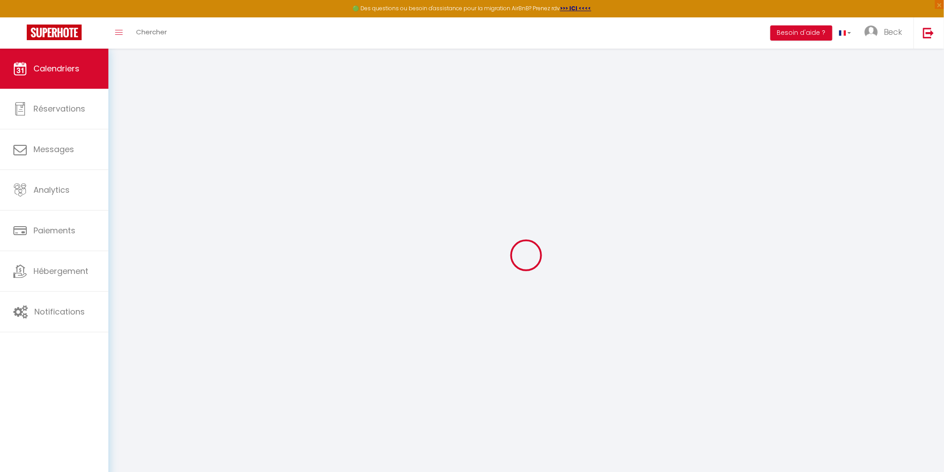
select select
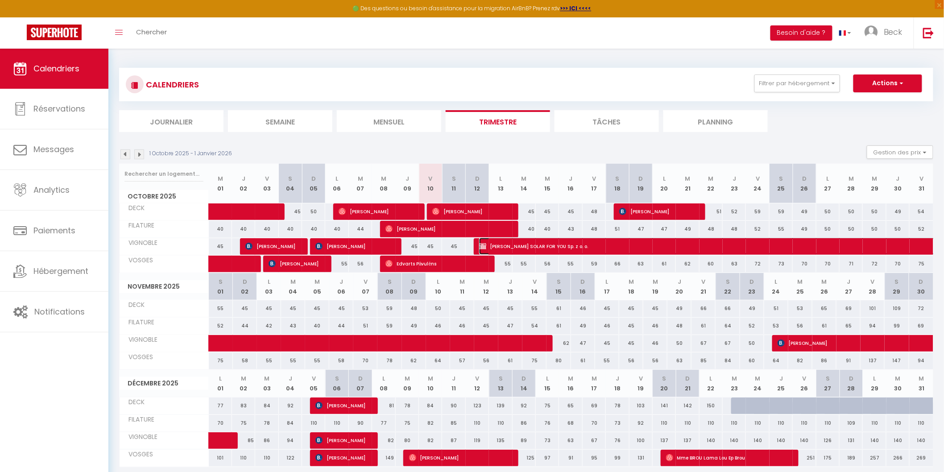
click at [575, 247] on span "[PERSON_NAME] SOLAR FOR YOU Sp. z o. o." at bounding box center [828, 246] width 698 height 17
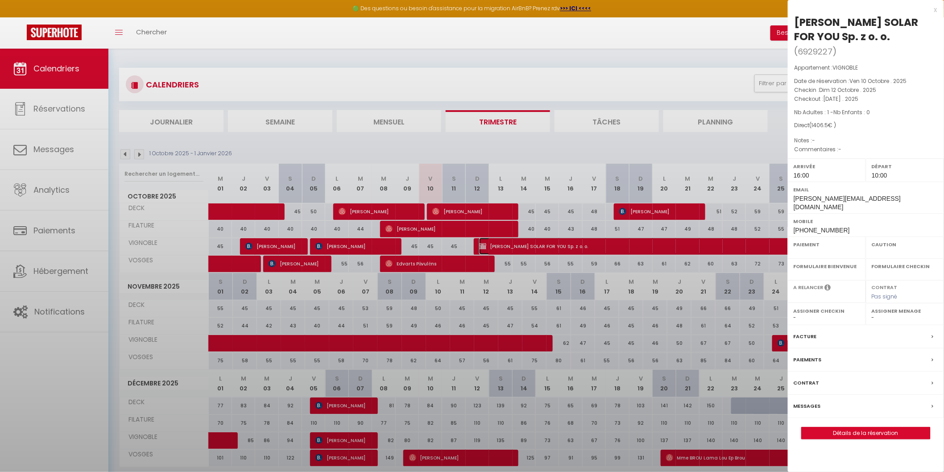
select select "KO"
select select "0"
select select "1"
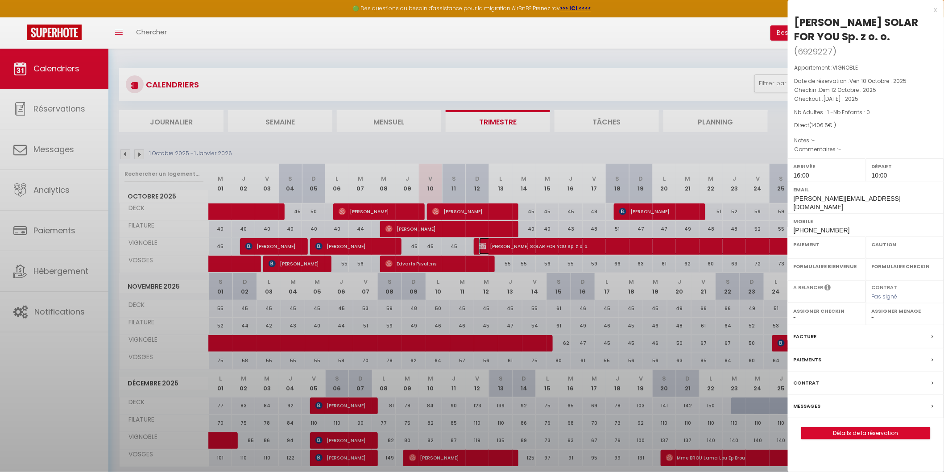
select select
select select "21534"
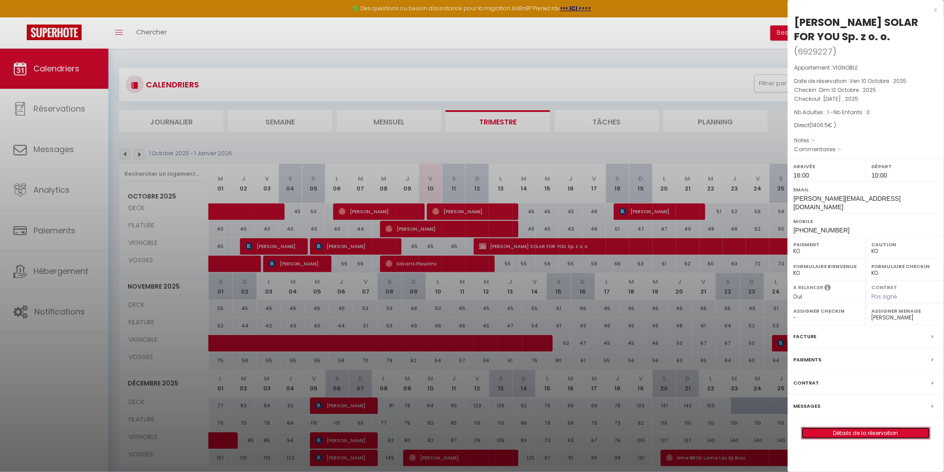
click at [884, 428] on link "Détails de la réservation" at bounding box center [866, 434] width 129 height 12
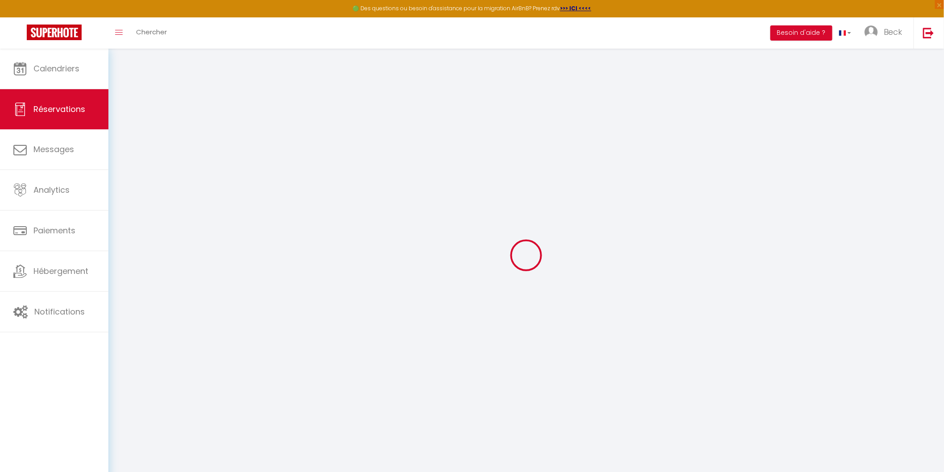
select select
checkbox input "false"
select select
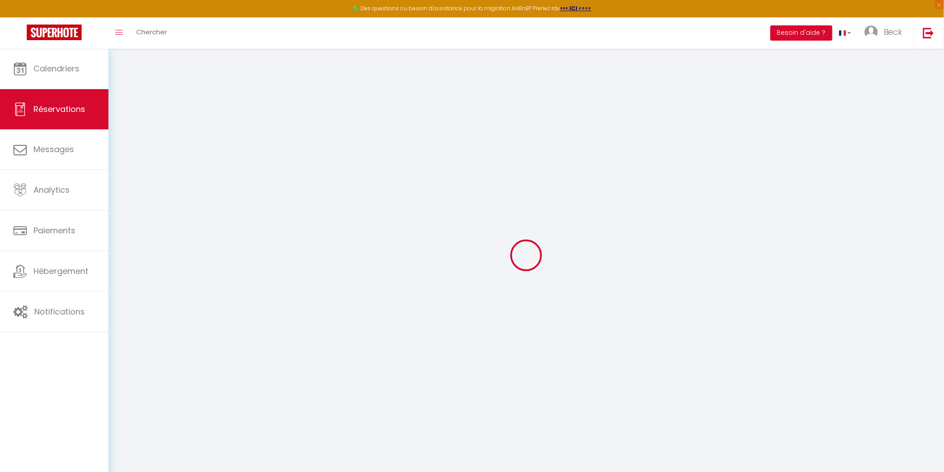
checkbox input "false"
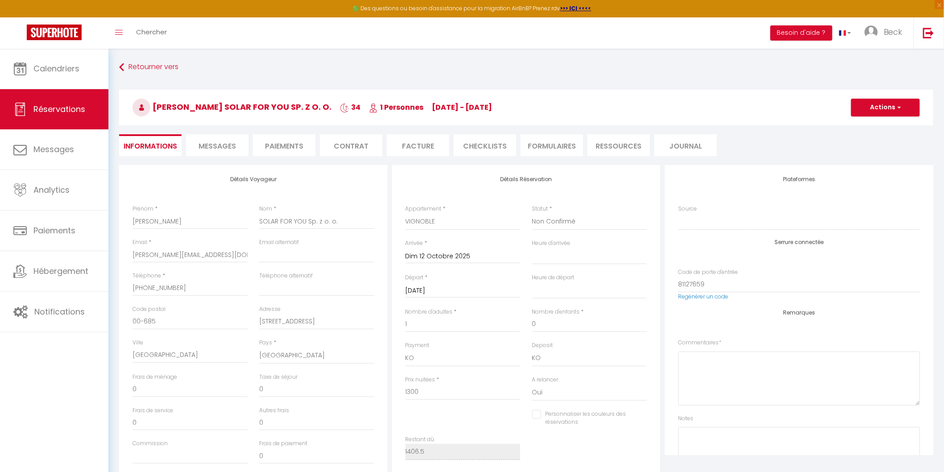
type input "35"
type input "71.5"
select select
checkbox input "false"
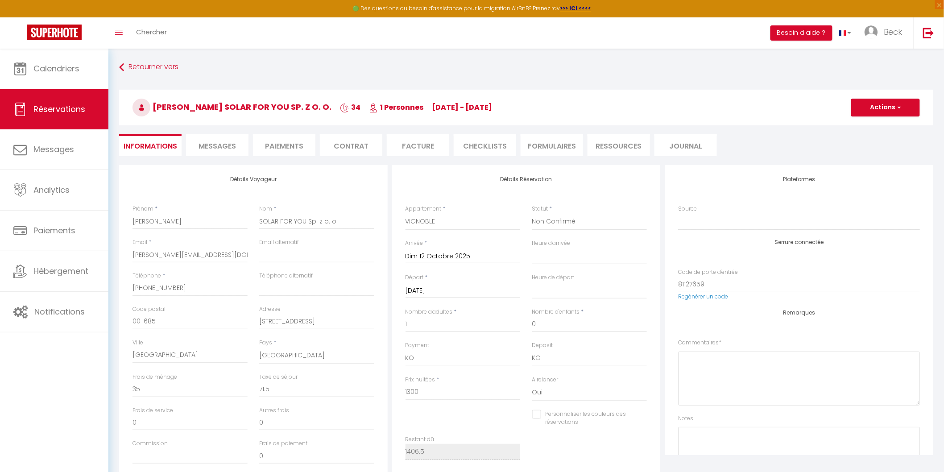
select select "16:00"
select select "10:00"
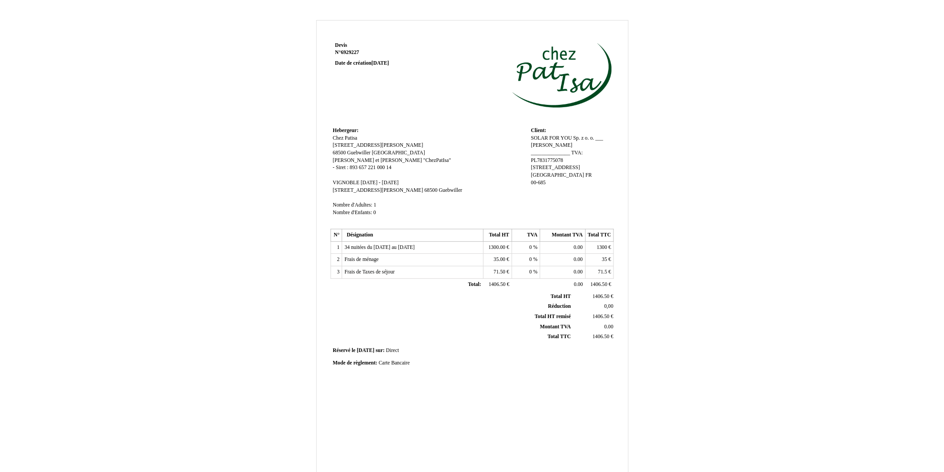
click at [402, 363] on span "Carte Bancaire" at bounding box center [394, 363] width 31 height 6
click at [0, 0] on input "Carte Bancaire" at bounding box center [0, 0] width 0 height 0
click at [429, 366] on input "Carte Bancaire" at bounding box center [430, 364] width 103 height 9
type input "C"
type input "Virement bancaire"
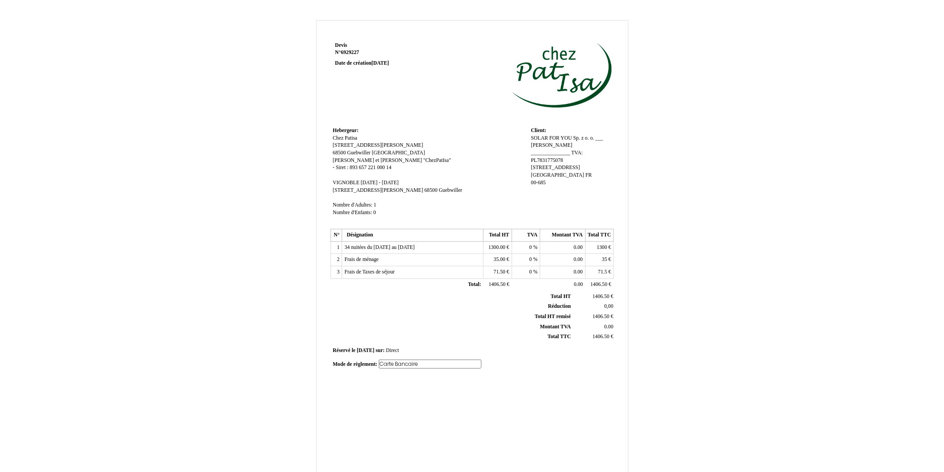
click at [509, 391] on div "Devis Devis N° 6929227 6929227 Date de création 10 October 2025 Hebergeur: Hebe…" at bounding box center [472, 251] width 286 height 422
click at [350, 43] on p "Devis Devis N° 6929227 6929227 Date de création 10 October 2025" at bounding box center [388, 54] width 107 height 25
drag, startPoint x: 350, startPoint y: 43, endPoint x: 328, endPoint y: 43, distance: 21.4
click at [328, 43] on div "Devis Devis N° 6929227 6929227 Date de création 10 October 2025 Hebergeur: Hebe…" at bounding box center [473, 272] width 312 height 464
click at [342, 45] on span "Devis" at bounding box center [341, 45] width 12 height 6
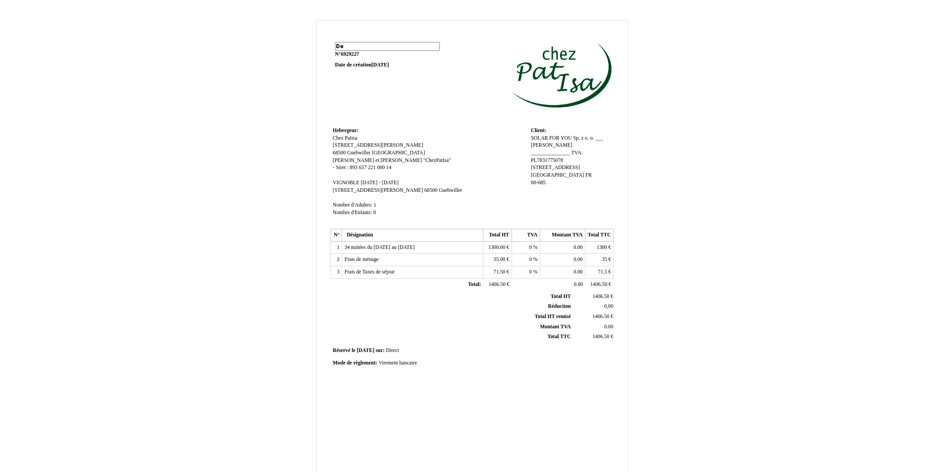
type input "D"
type input "Facture"
click at [389, 82] on td "Devis Devis N° 6929227 6929227 Date de création 10 October 2025" at bounding box center [387, 82] width 113 height 85
click at [353, 54] on span "6929227" at bounding box center [350, 53] width 18 height 6
click at [400, 90] on td "Facture Facture N° 6929227 6929227 Date de création 10 October 2025" at bounding box center [387, 82] width 113 height 85
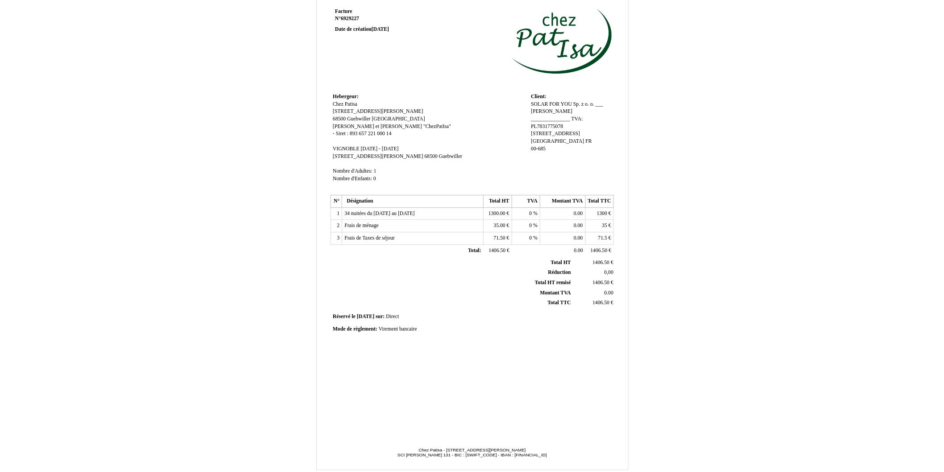
scroll to position [66, 0]
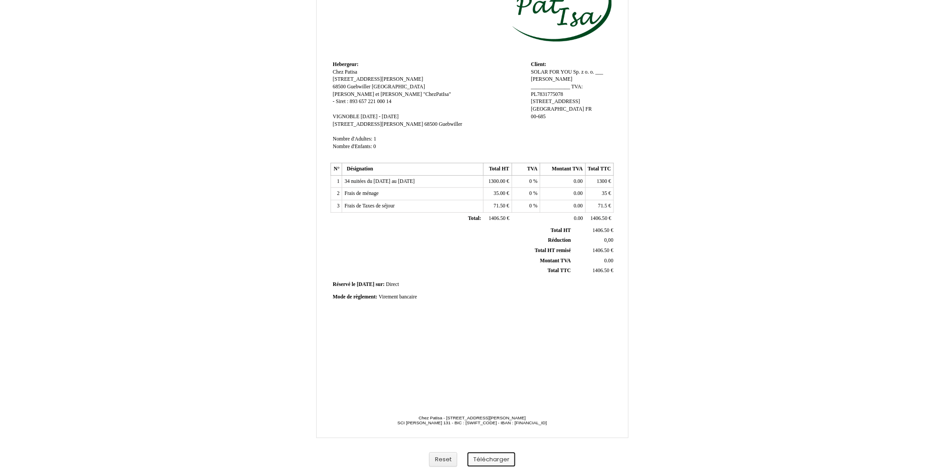
click at [489, 457] on button "Télécharger" at bounding box center [492, 460] width 48 height 15
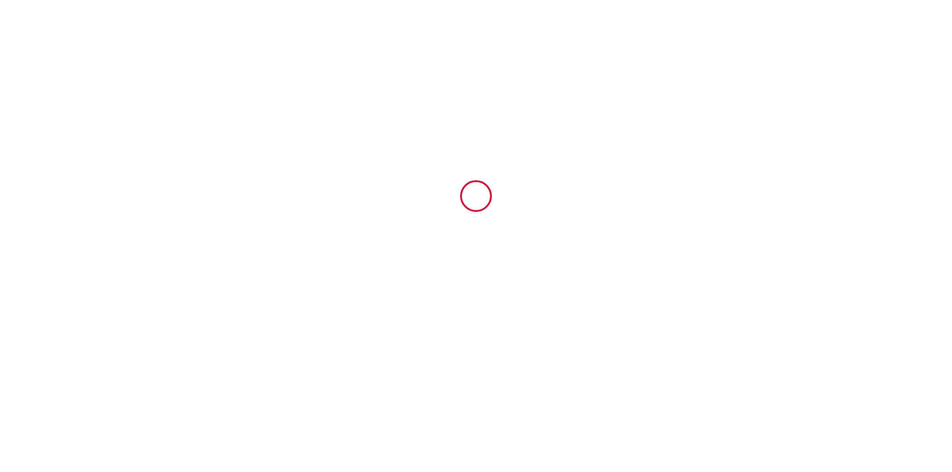
type input "6929227"
type input "VIGNOBLE"
type input "[STREET_ADDRESS][PERSON_NAME]"
type input "68500"
type input "Guebwiller"
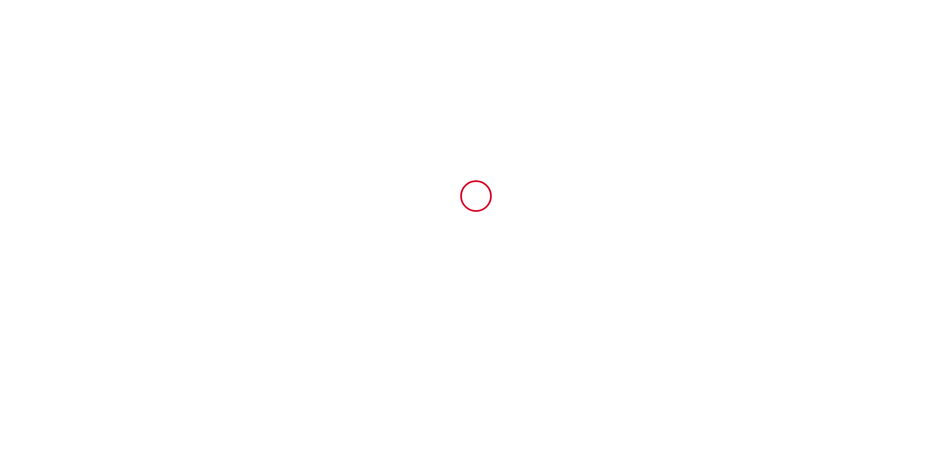
type input "[GEOGRAPHIC_DATA]"
type input "12 Sun October 2025"
type input "15 Sat November 2025"
type input "1"
type input "0"
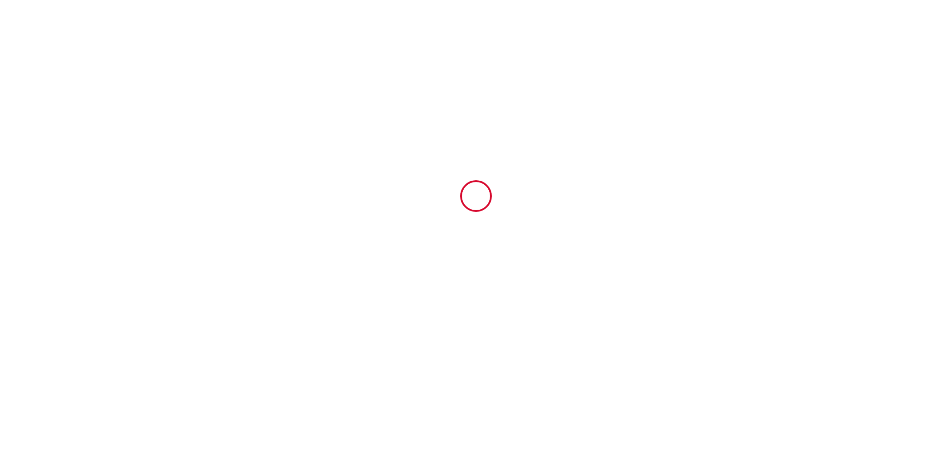
type input "350"
type input "1406.5"
type input "[PERSON_NAME] et [PERSON_NAME]"
type input ""ChezPatIsa""
type input "4 rue Baumann"
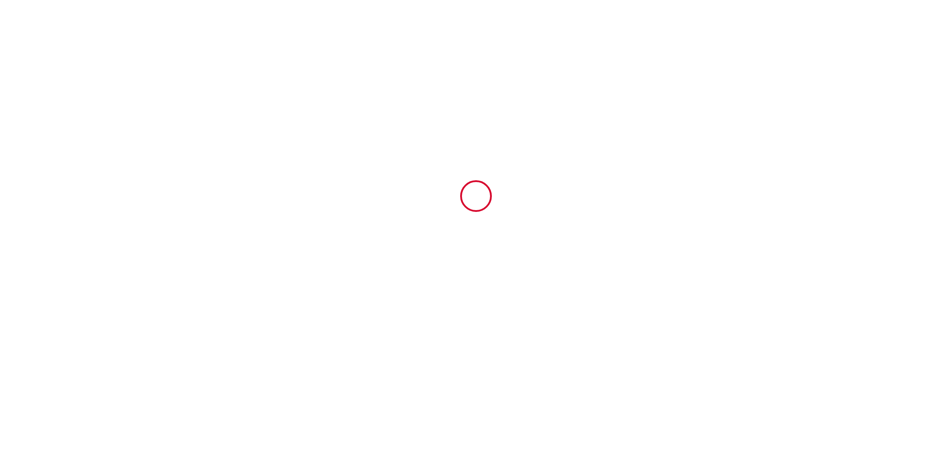
type input "68540"
type input "BOLLWILLER"
type input "[GEOGRAPHIC_DATA]"
type input "[EMAIL_ADDRESS][DOMAIN_NAME]"
type input "[PERSON_NAME]"
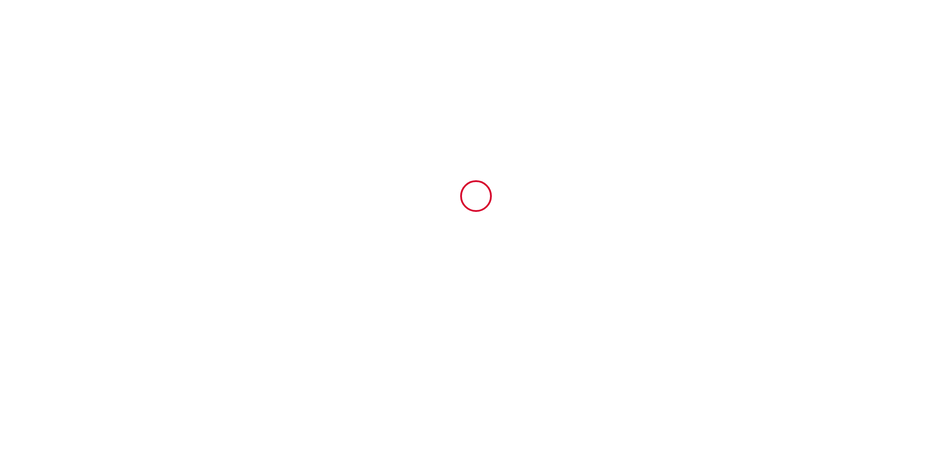
type input "SOLAR FOR YOU Sp. z o. o."
type input "[STREET_ADDRESS]"
type input "00-685"
type input "[GEOGRAPHIC_DATA]"
type input "[PERSON_NAME][EMAIL_ADDRESS][DOMAIN_NAME]"
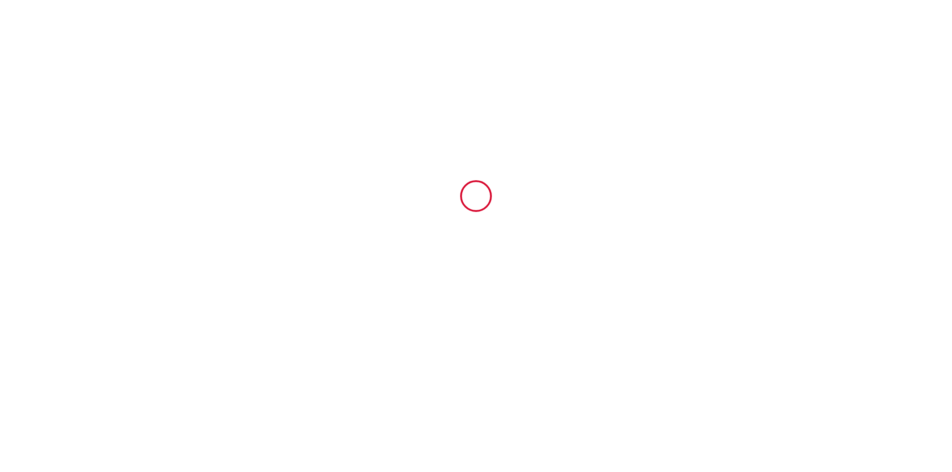
type input "+48 504 898 156"
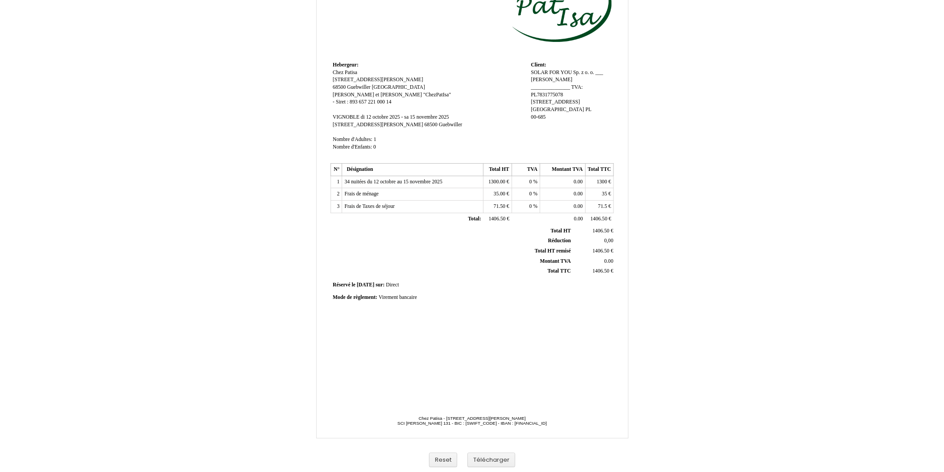
scroll to position [66, 0]
click at [495, 461] on button "Télécharger" at bounding box center [492, 460] width 48 height 15
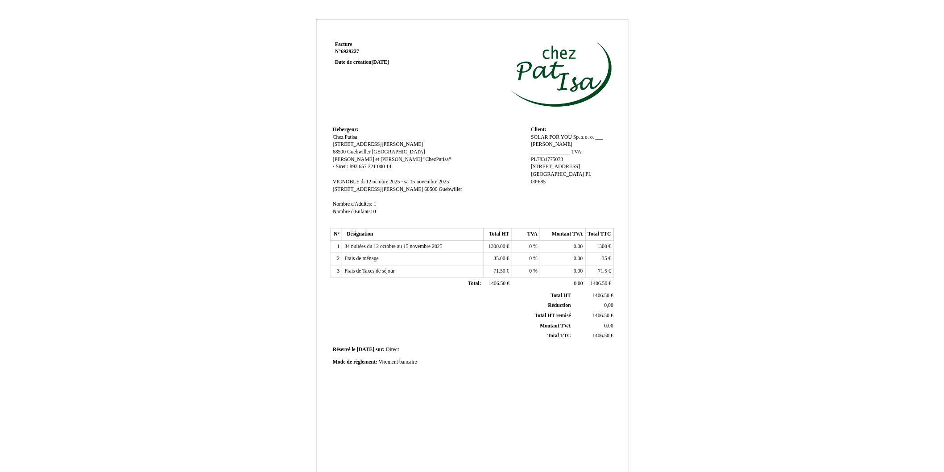
scroll to position [0, 0]
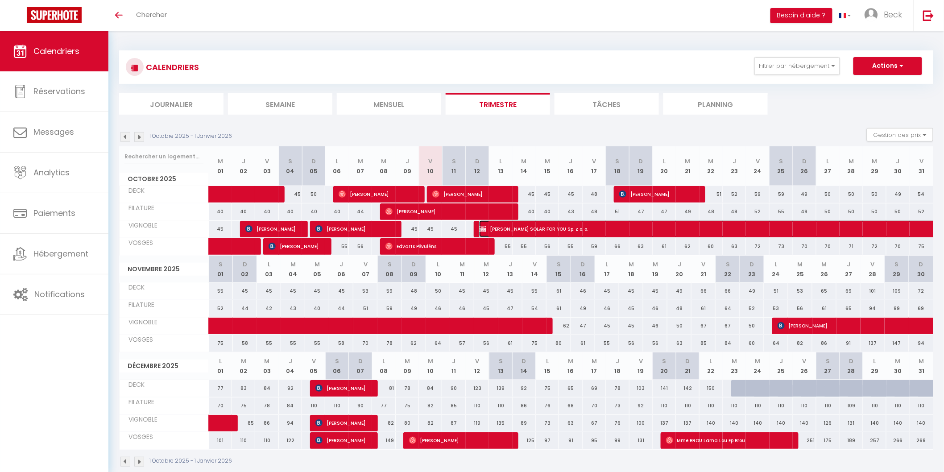
click at [684, 233] on span "[PERSON_NAME] SOLAR FOR YOU Sp. z o. o." at bounding box center [828, 228] width 698 height 17
select select "OK"
select select "KO"
select select "0"
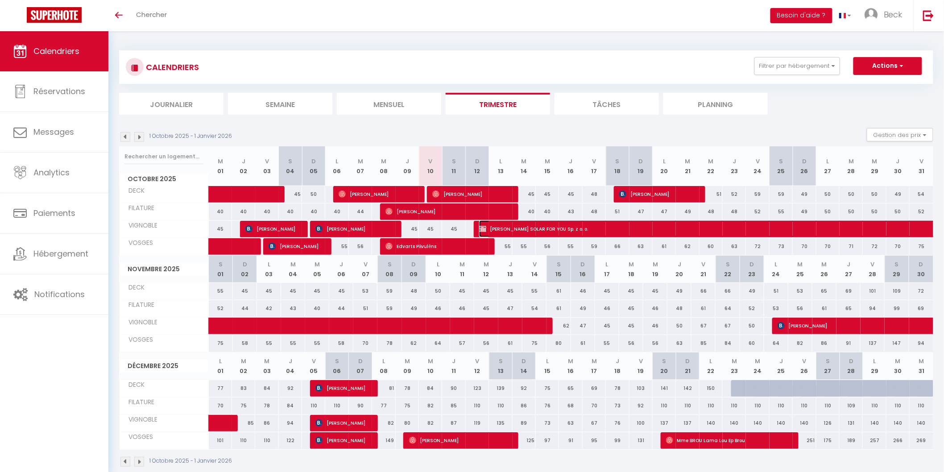
select select "1"
select select
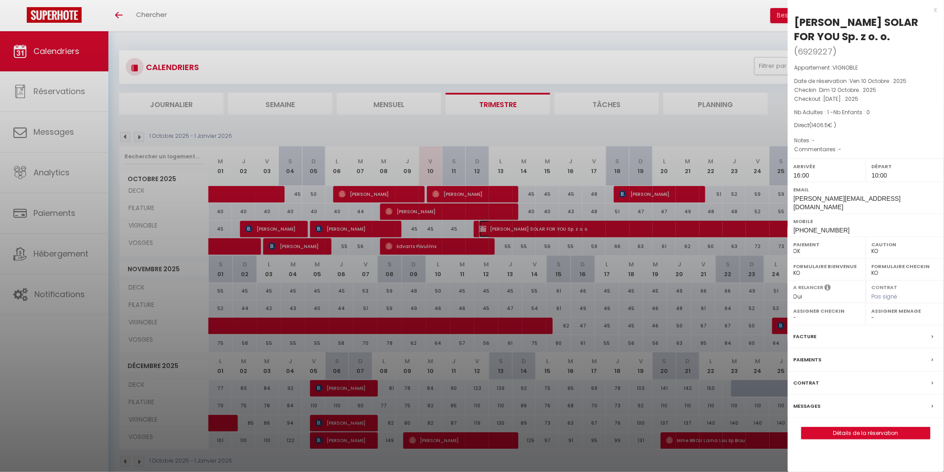
select select "21534"
click at [811, 332] on label "Facture" at bounding box center [805, 336] width 23 height 9
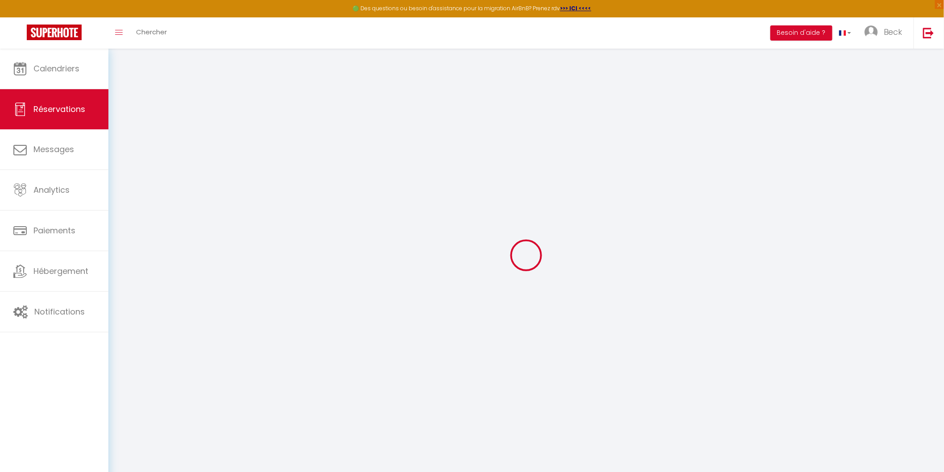
select select
checkbox input "false"
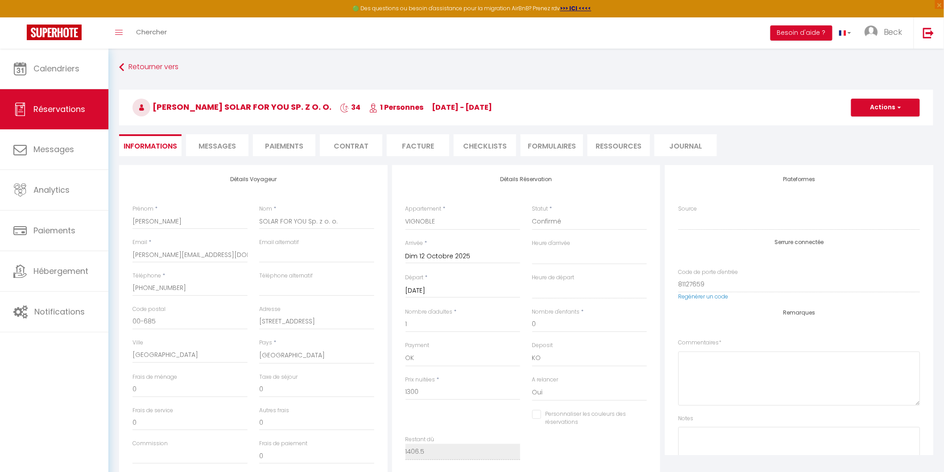
select select
checkbox input "false"
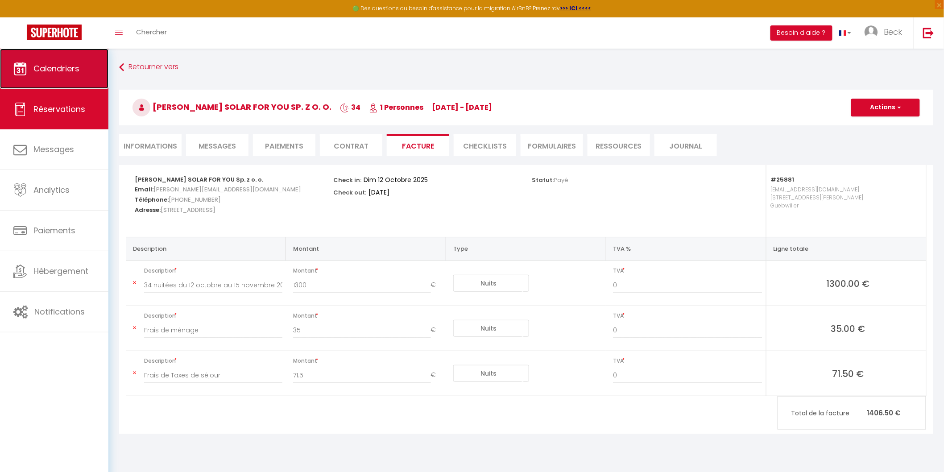
click at [81, 76] on link "Calendriers" at bounding box center [54, 69] width 108 height 40
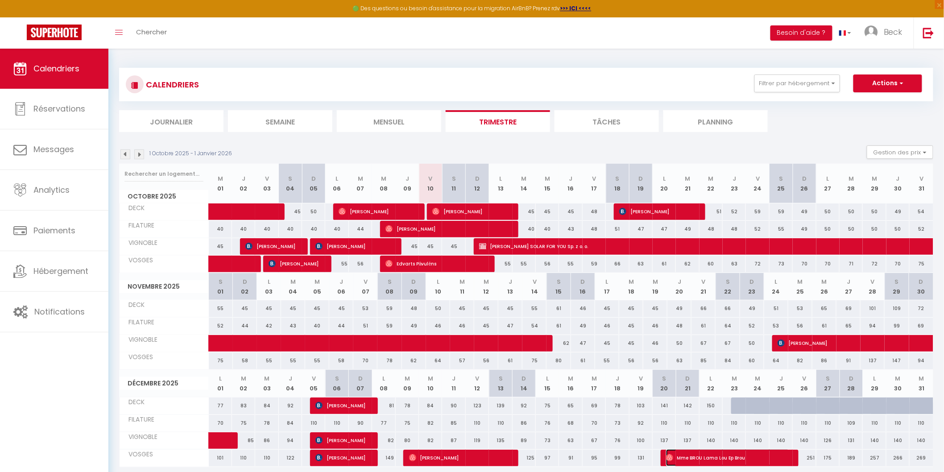
drag, startPoint x: 695, startPoint y: 456, endPoint x: 869, endPoint y: 458, distance: 173.6
click at [695, 456] on span "Mme BROU Lama Lou Ep Brou" at bounding box center [728, 457] width 124 height 17
select select "OK"
select select "0"
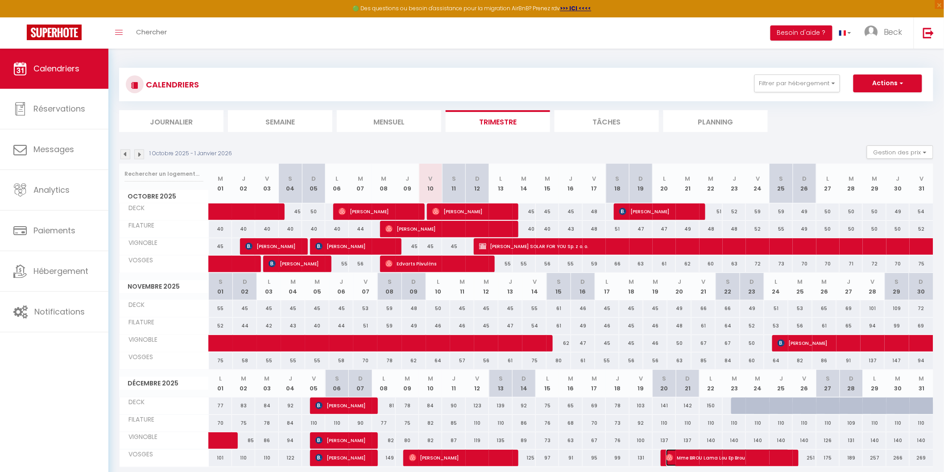
select select "0"
select select "1"
select select
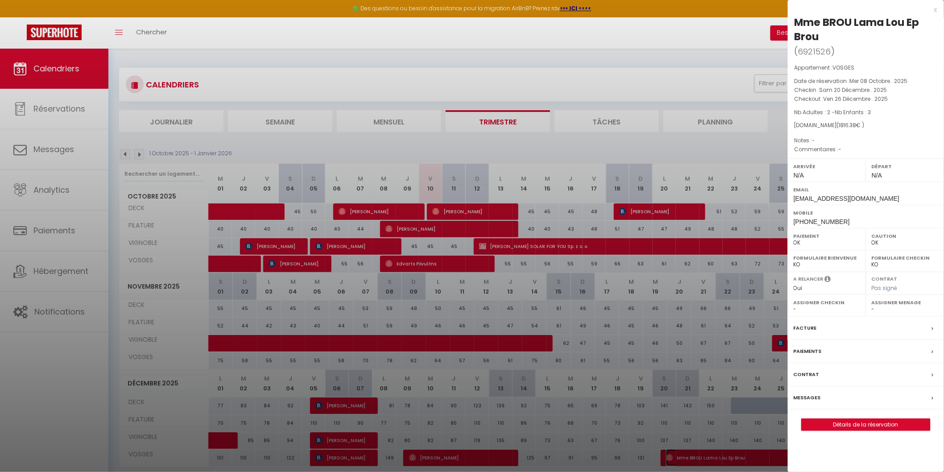
select select "21534"
click at [811, 326] on label "Facture" at bounding box center [805, 328] width 23 height 9
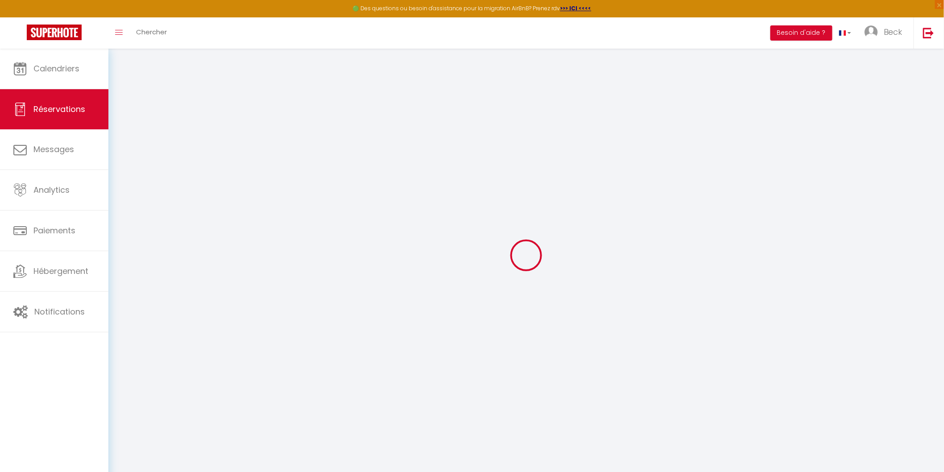
select select
checkbox input "false"
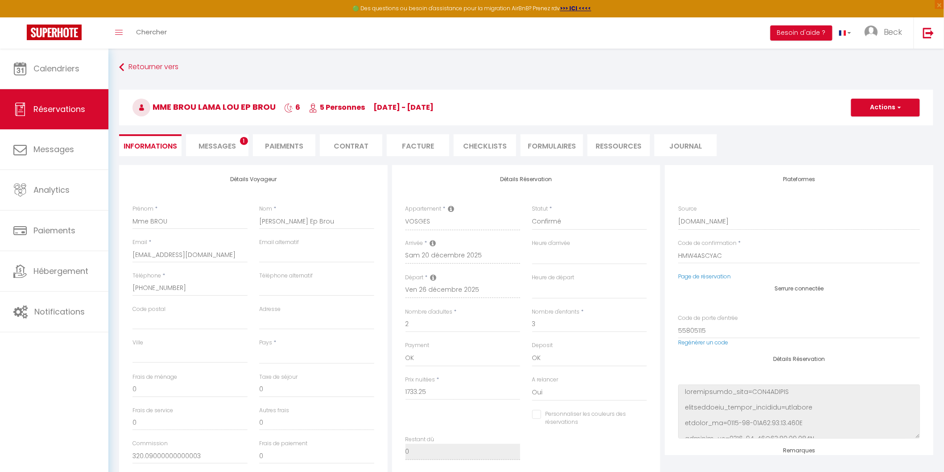
select select
checkbox input "false"
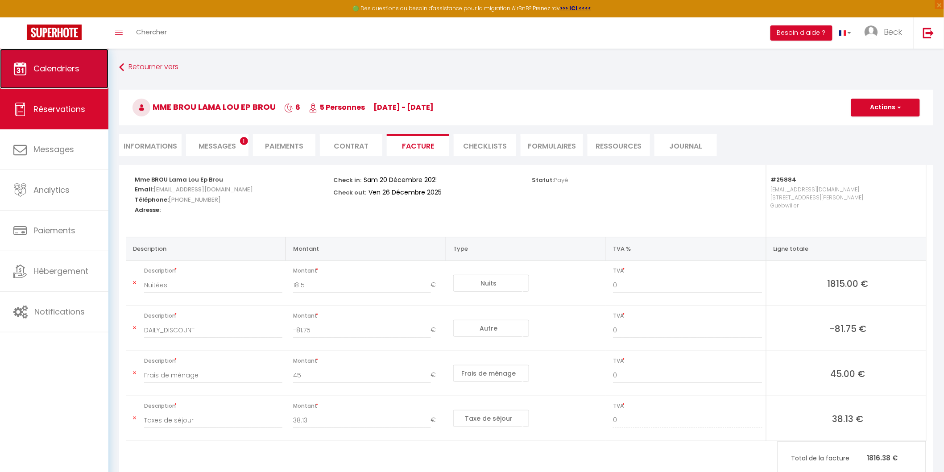
click at [87, 54] on link "Calendriers" at bounding box center [54, 69] width 108 height 40
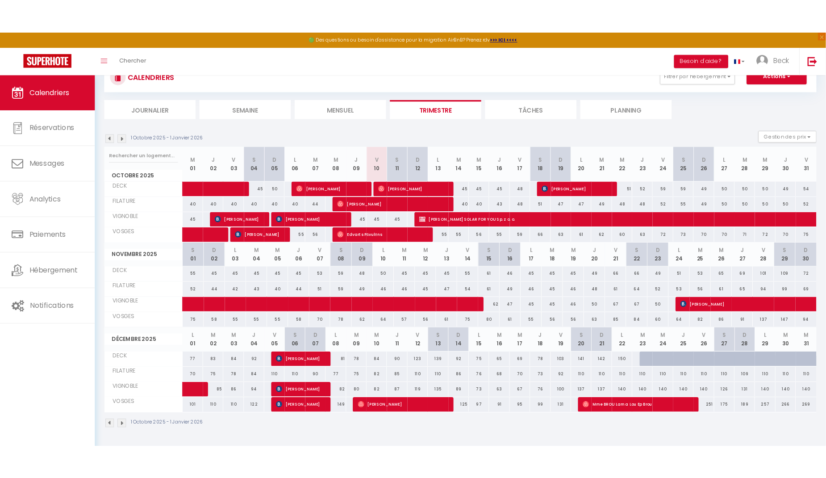
scroll to position [48, 0]
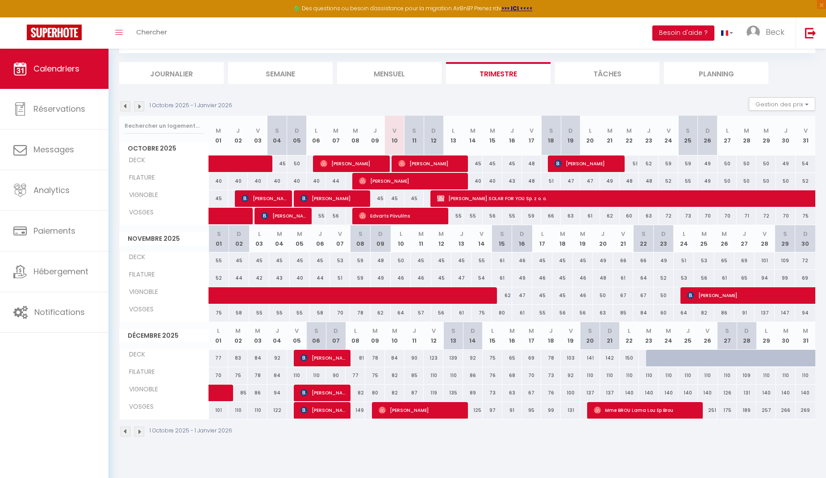
click at [410, 75] on li "Mensuel" at bounding box center [389, 73] width 104 height 22
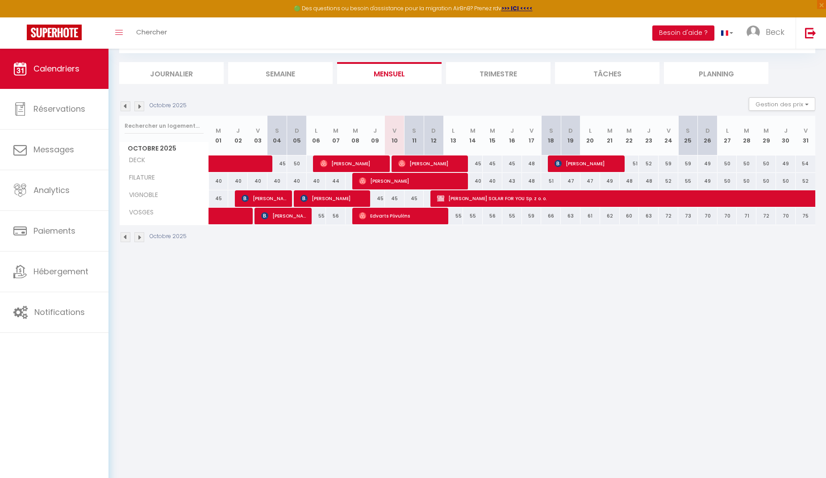
click at [123, 105] on img at bounding box center [126, 106] width 10 height 10
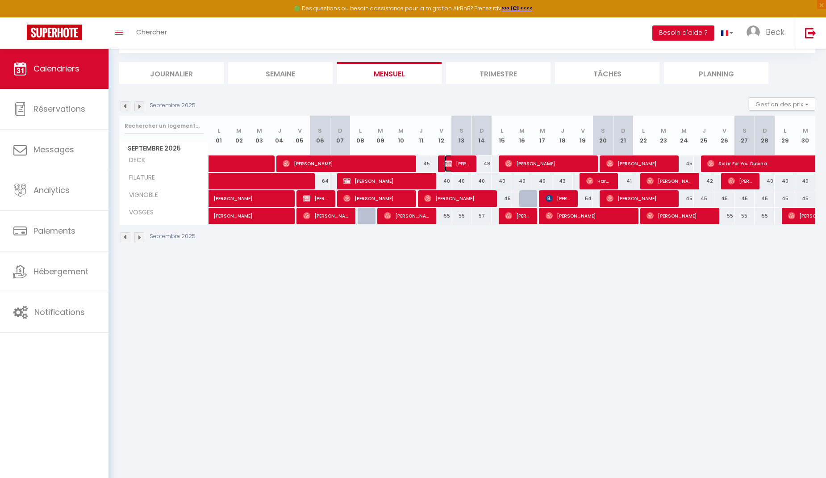
click at [451, 162] on img at bounding box center [448, 163] width 7 height 7
select select "OK"
select select "0"
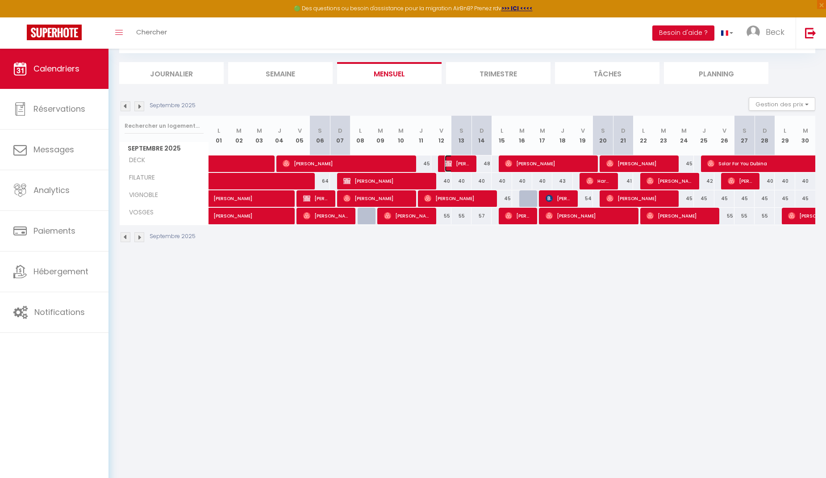
select select "1"
select select
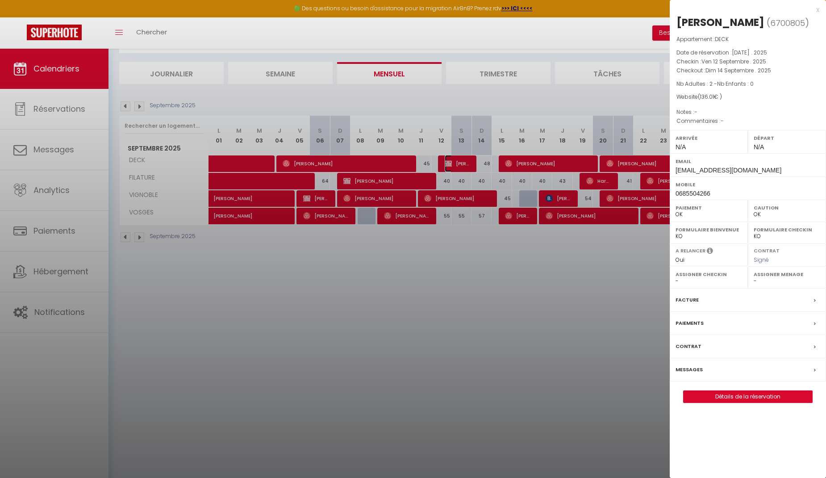
select select "21534"
click at [677, 300] on label "Facture" at bounding box center [686, 299] width 23 height 9
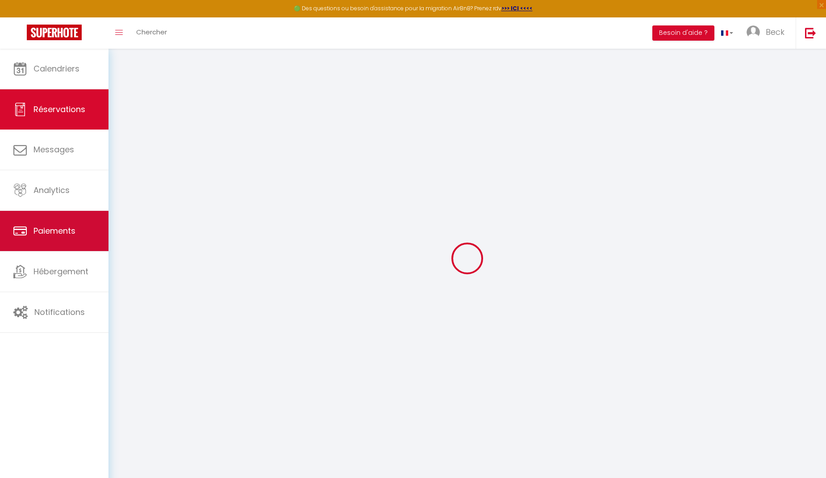
select select
checkbox input "false"
select select
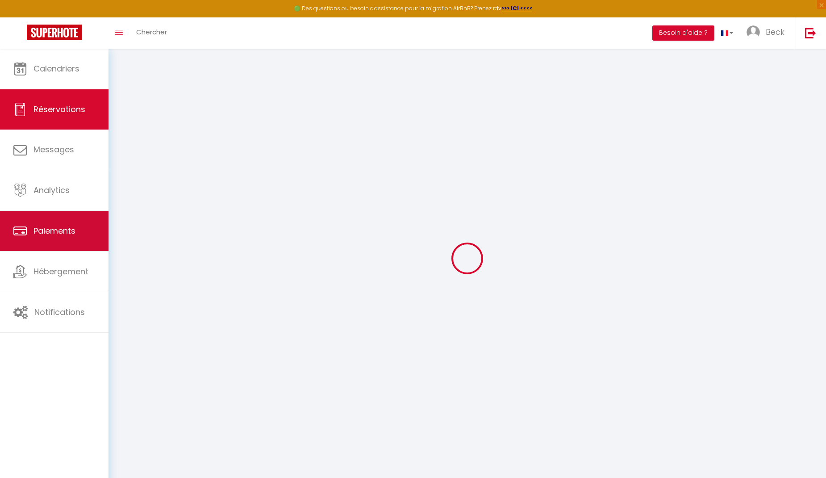
checkbox input "false"
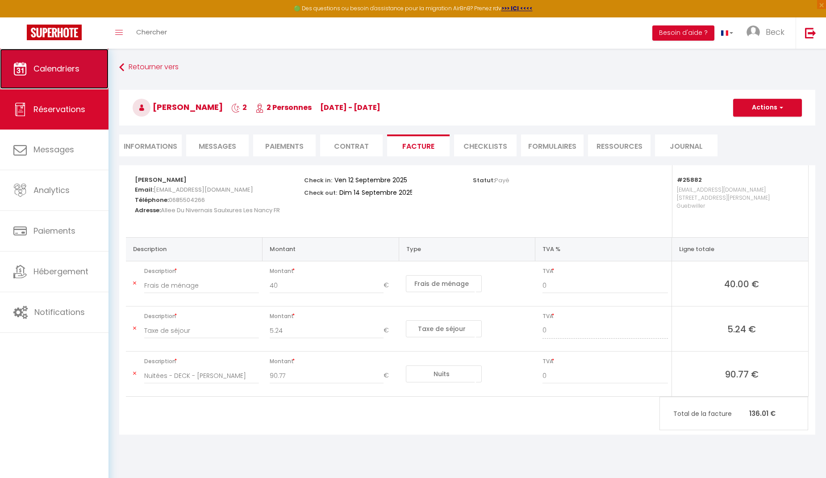
click at [46, 69] on span "Calendriers" at bounding box center [56, 68] width 46 height 11
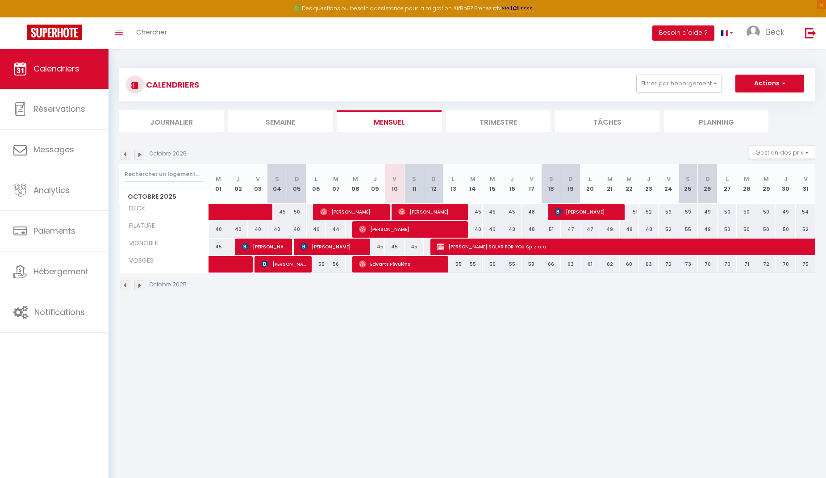
click at [125, 155] on img at bounding box center [126, 155] width 10 height 10
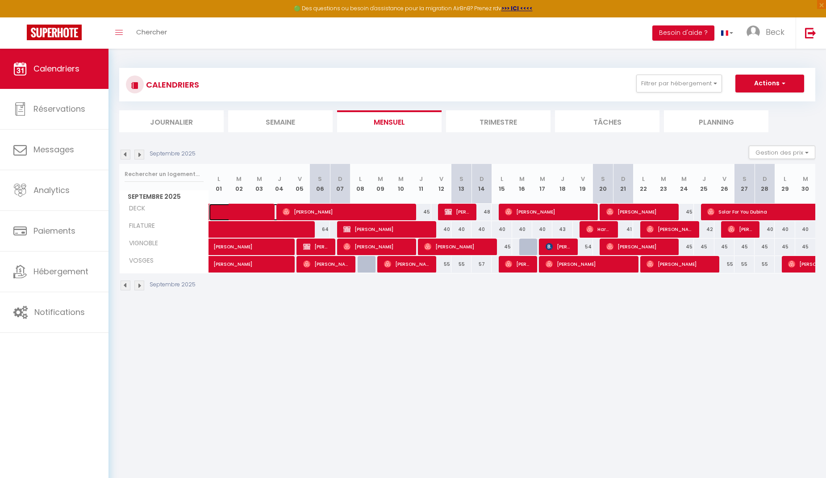
click at [244, 209] on span at bounding box center [253, 212] width 62 height 17
select select "OK"
select select "0"
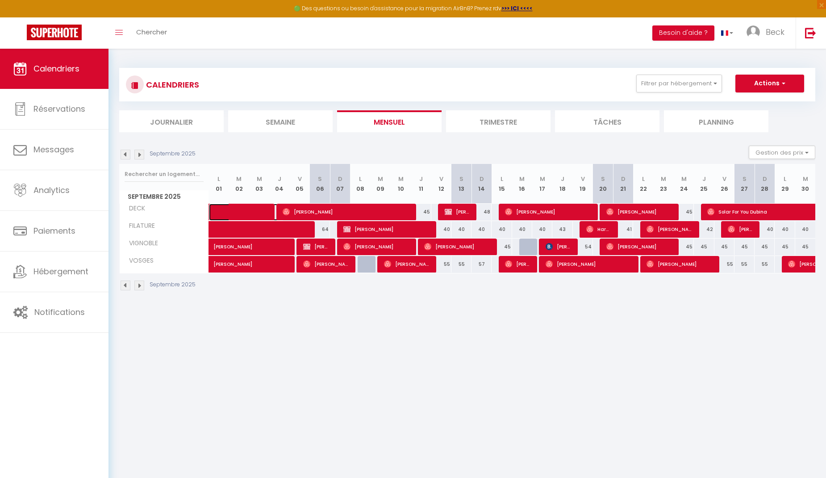
select select "1"
select select
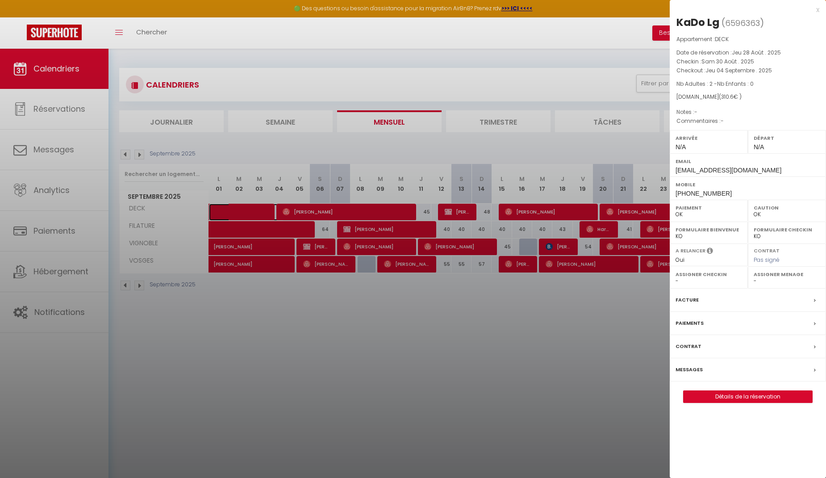
select select "21534"
click at [124, 154] on div at bounding box center [413, 239] width 826 height 478
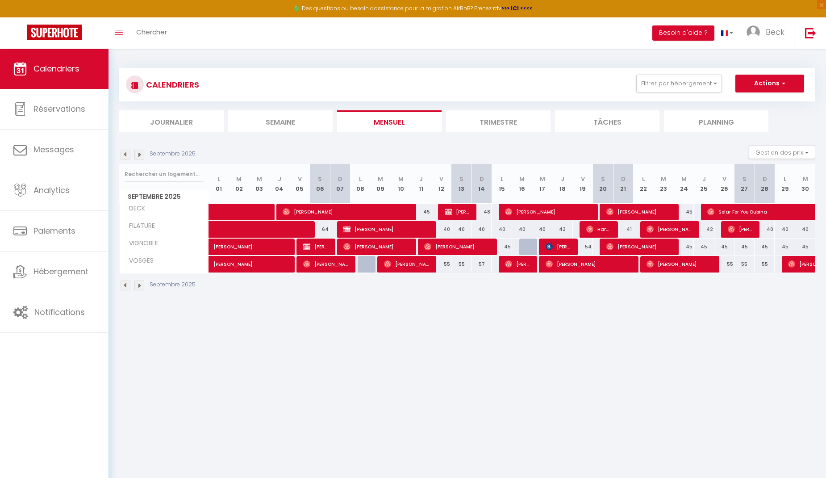
click at [124, 154] on img at bounding box center [126, 155] width 10 height 10
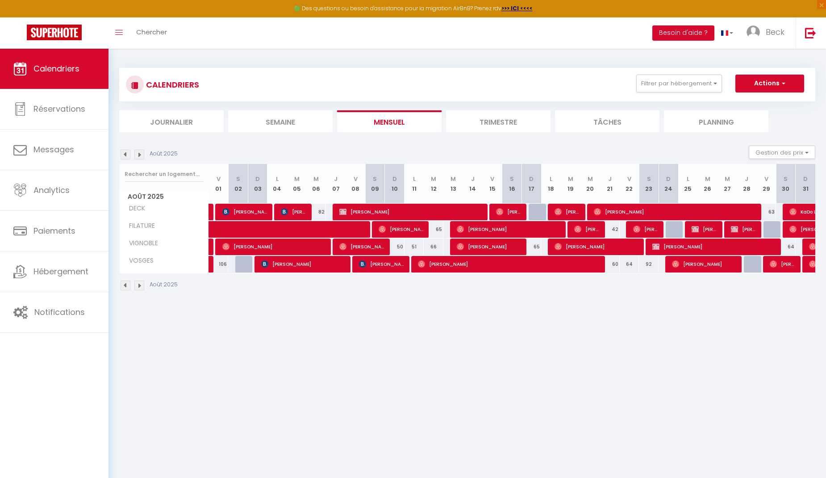
click at [137, 155] on img at bounding box center [139, 155] width 10 height 10
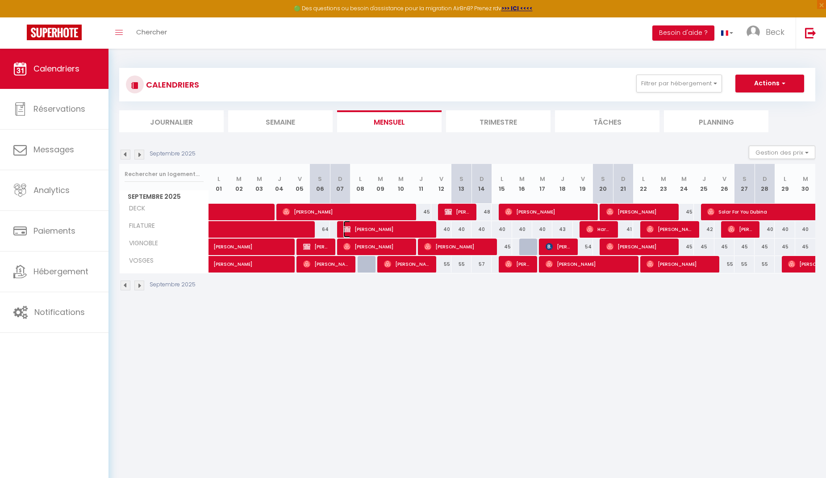
click at [405, 228] on span "[PERSON_NAME]" at bounding box center [386, 228] width 87 height 17
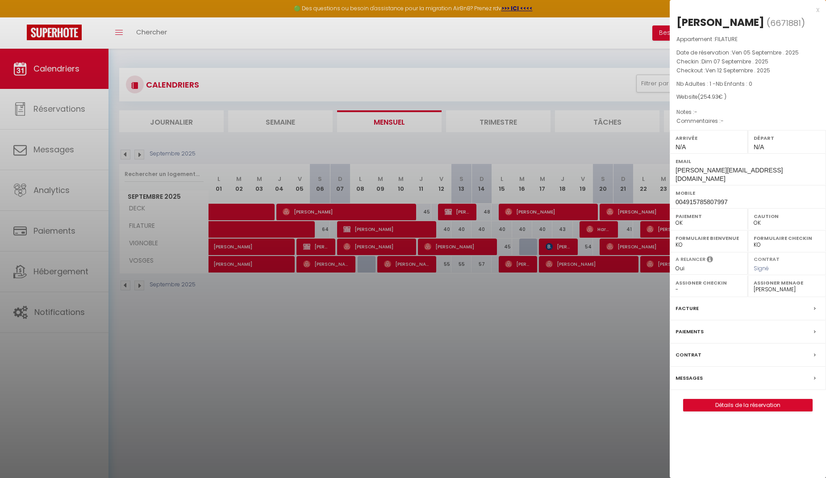
click at [682, 304] on label "Facture" at bounding box center [686, 308] width 23 height 9
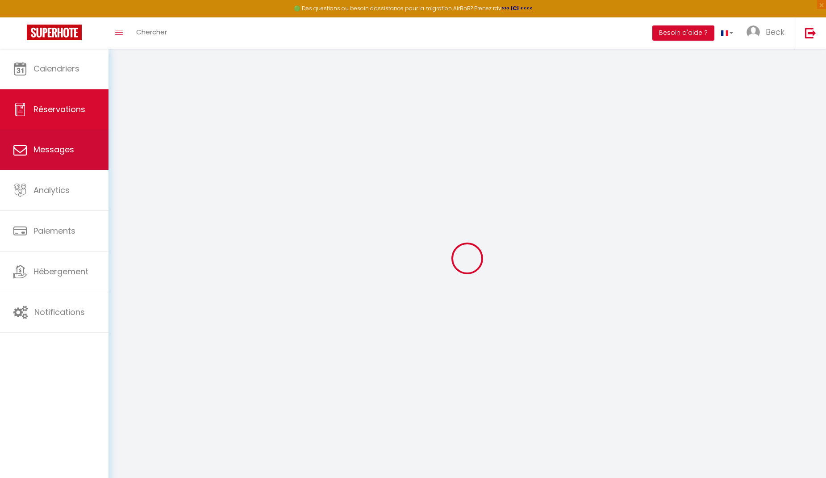
select select "cleaning"
select select "taxes"
select select
checkbox input "false"
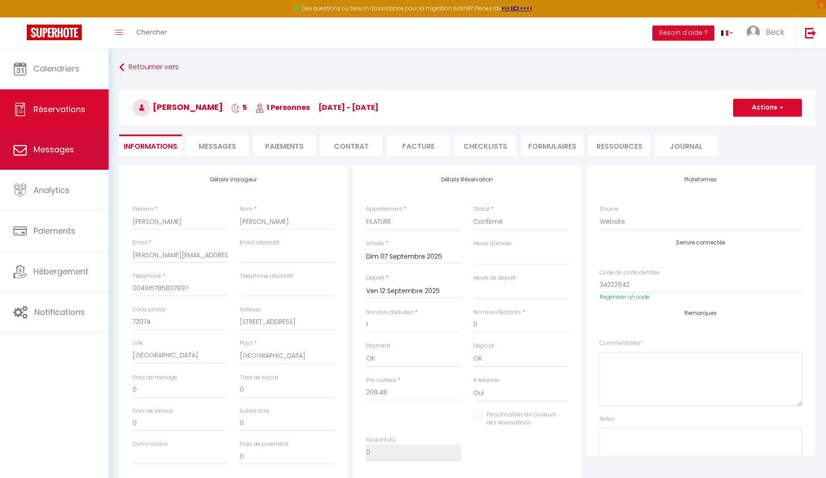
select select
checkbox input "false"
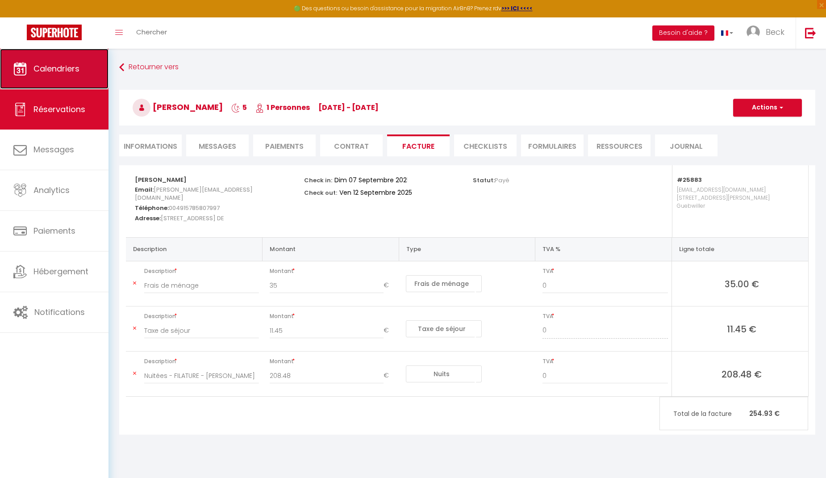
click at [83, 66] on link "Calendriers" at bounding box center [54, 69] width 108 height 40
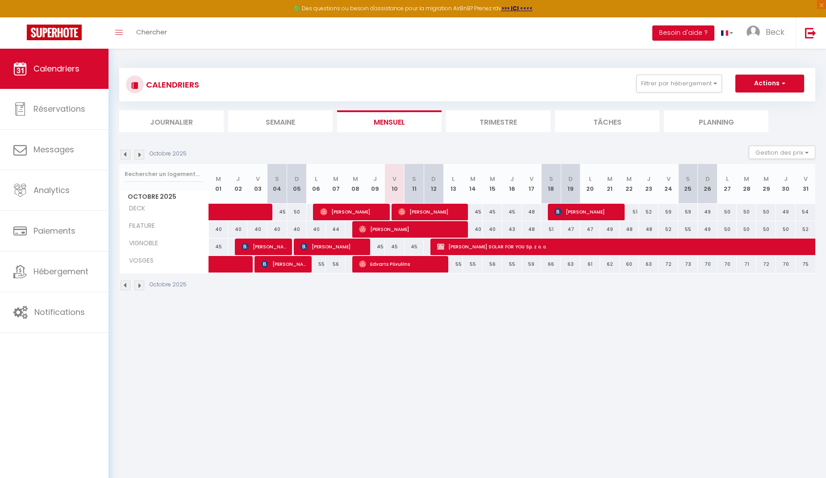
click at [123, 154] on img at bounding box center [126, 155] width 10 height 10
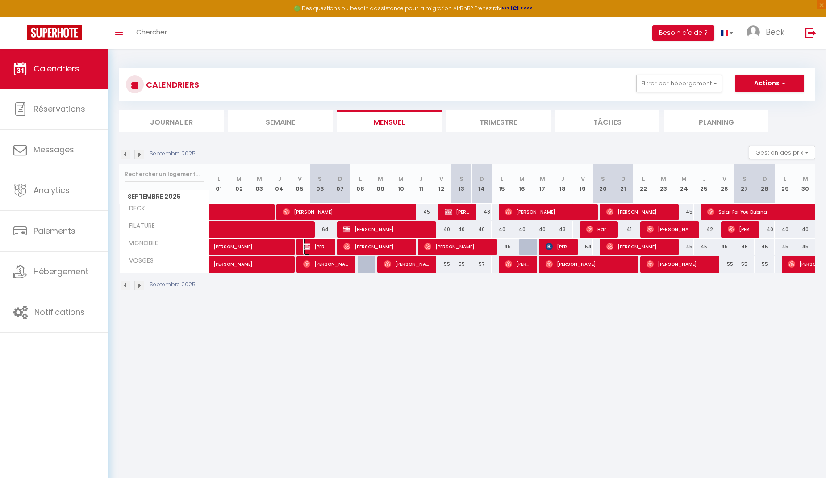
click at [322, 247] on span "[PERSON_NAME]" at bounding box center [316, 246] width 27 height 17
select select "OK"
select select "0"
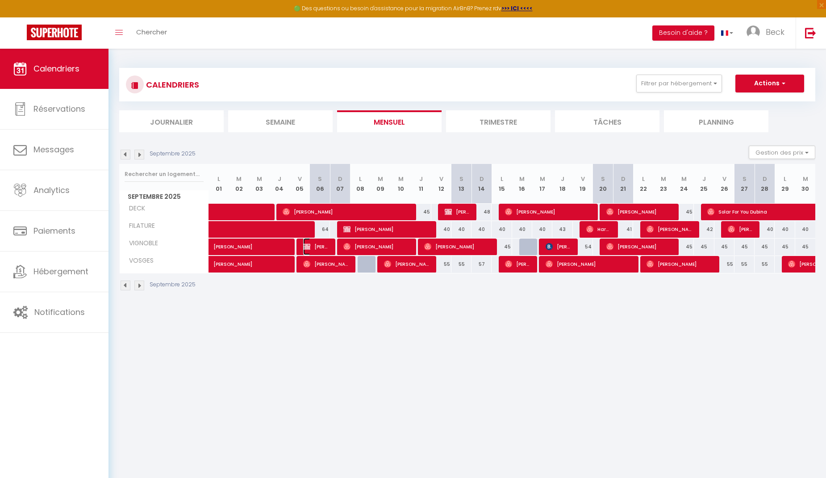
select select "1"
select select
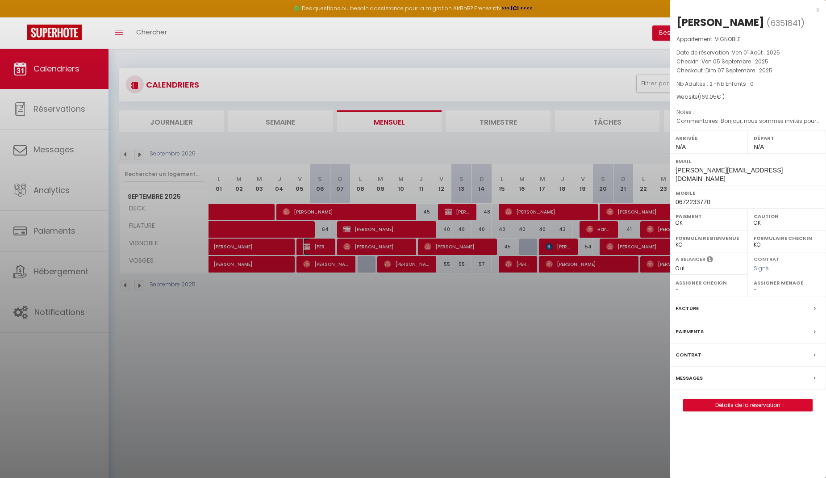
select select "21534"
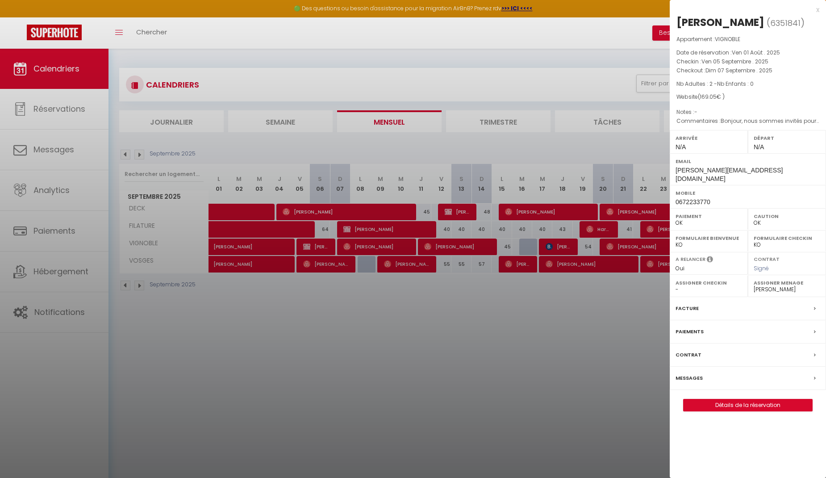
click at [690, 304] on label "Facture" at bounding box center [686, 308] width 23 height 9
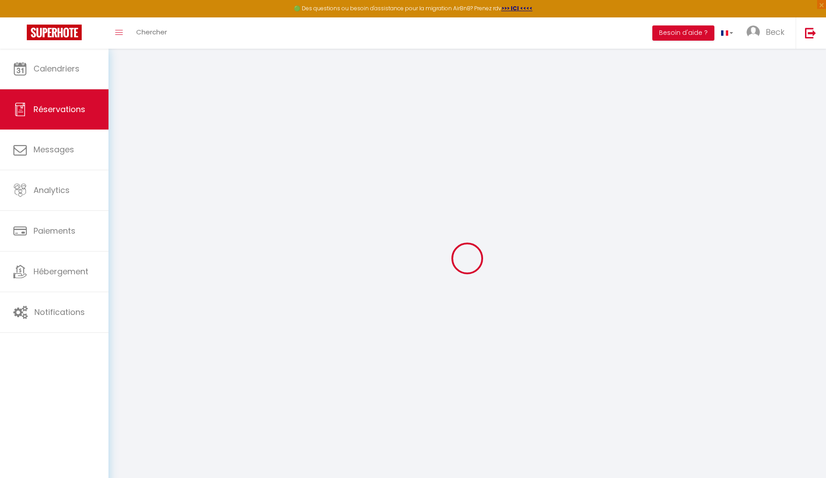
select select
checkbox input "false"
select select
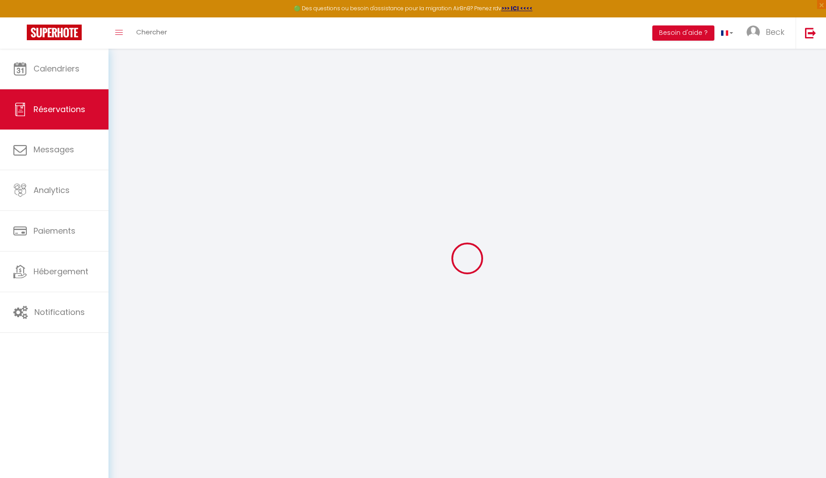
checkbox input "false"
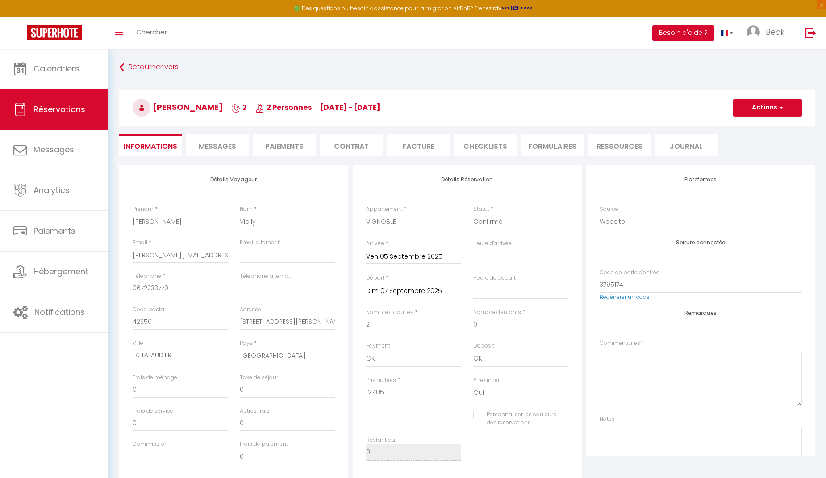
select select
checkbox input "false"
type textarea "Bonjour, nous sommes invités pour le week-end à l'anniversaire d'amis à [PERSON…"
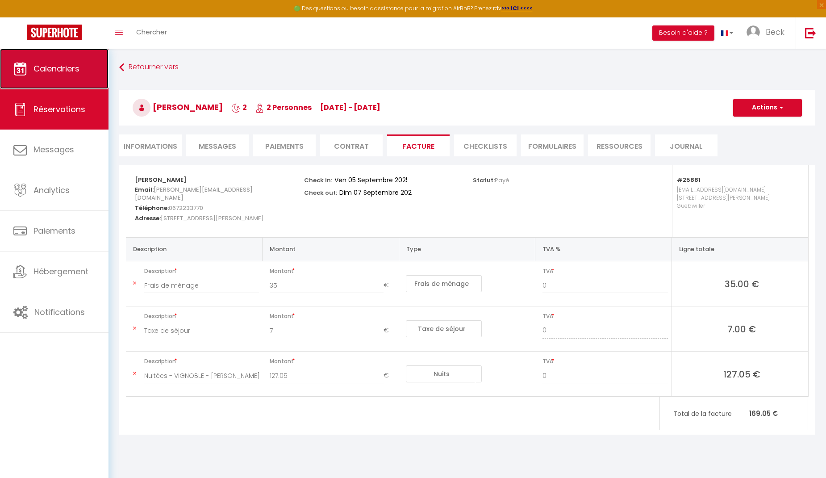
click at [46, 72] on span "Calendriers" at bounding box center [56, 68] width 46 height 11
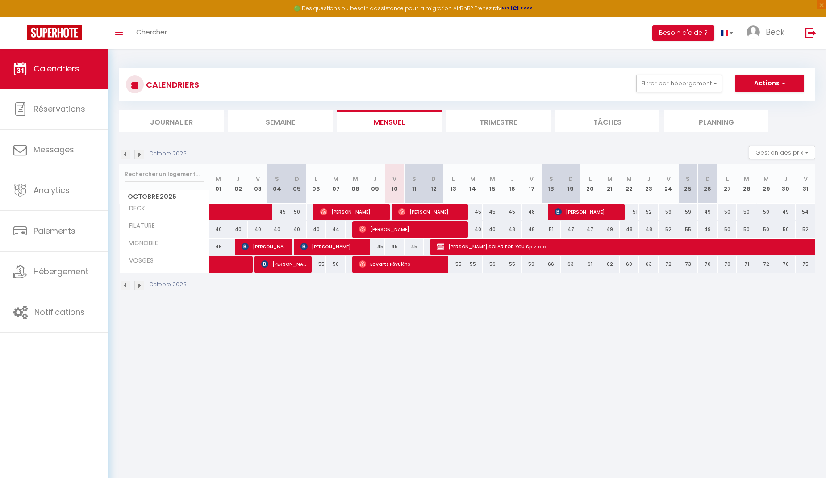
click at [123, 155] on img at bounding box center [126, 155] width 10 height 10
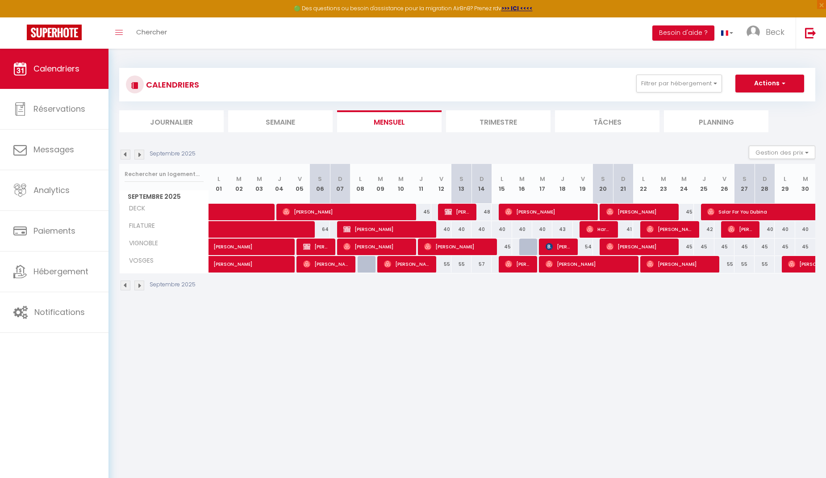
click at [139, 157] on img at bounding box center [139, 155] width 10 height 10
